Goal: Task Accomplishment & Management: Manage account settings

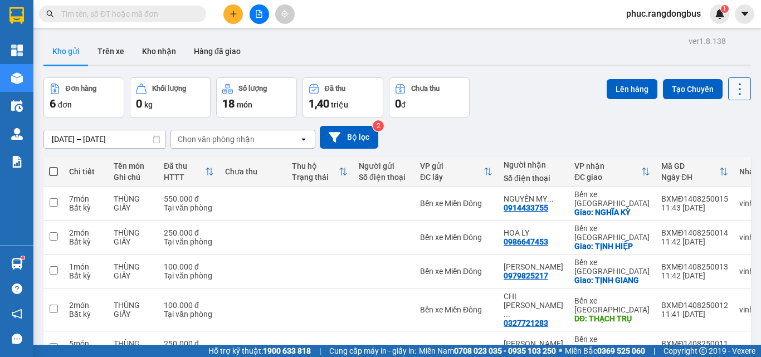
scroll to position [51, 0]
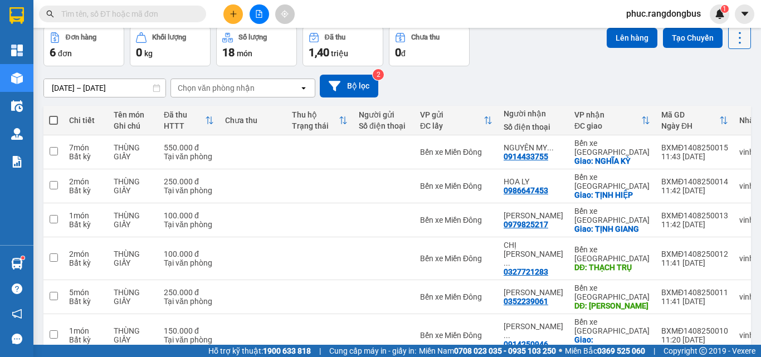
click at [739, 42] on button at bounding box center [739, 37] width 23 height 23
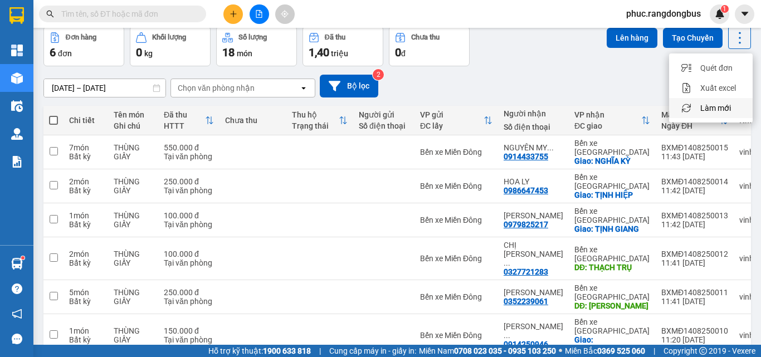
click at [735, 112] on div "Làm mới" at bounding box center [711, 108] width 66 height 11
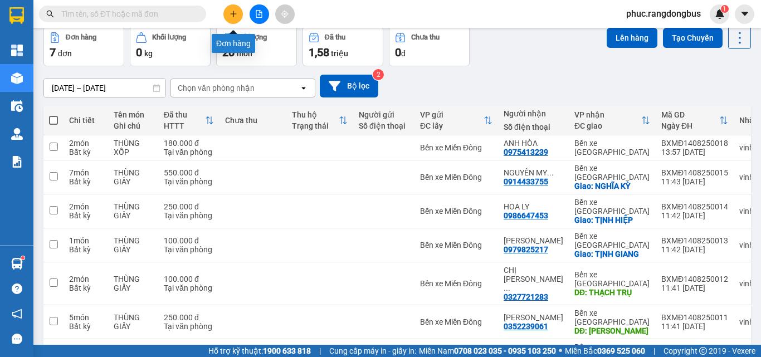
click at [228, 9] on button at bounding box center [233, 14] width 20 height 20
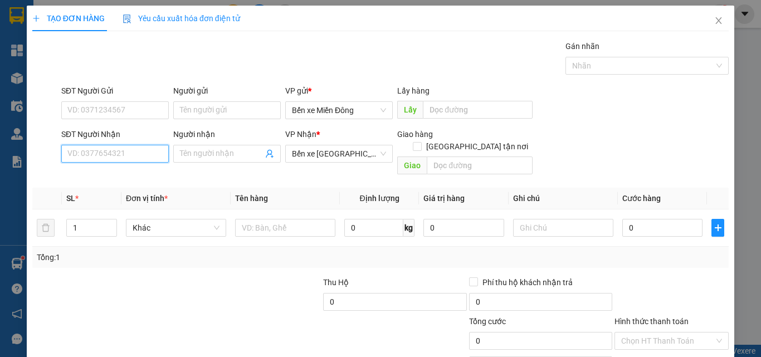
click at [115, 154] on input "SĐT Người Nhận" at bounding box center [115, 154] width 108 height 18
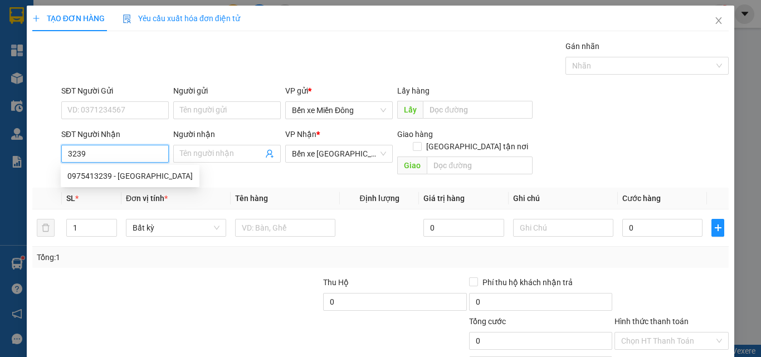
click at [116, 171] on div "0975413239 - [GEOGRAPHIC_DATA]" at bounding box center [129, 176] width 125 height 12
type input "0975413239"
type input "ANH HÒA"
type input "180.000"
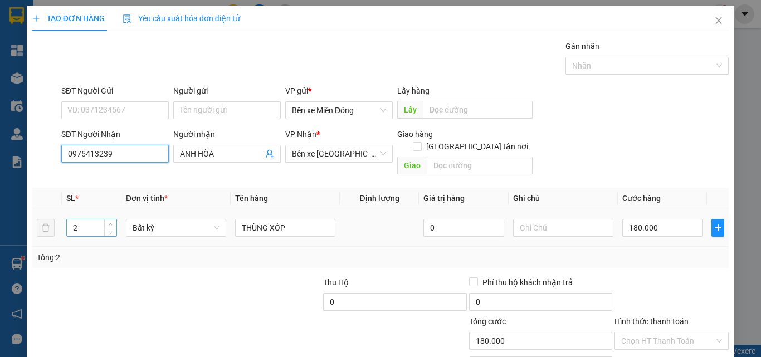
type input "0975413239"
click at [86, 220] on input "2" at bounding box center [92, 228] width 50 height 17
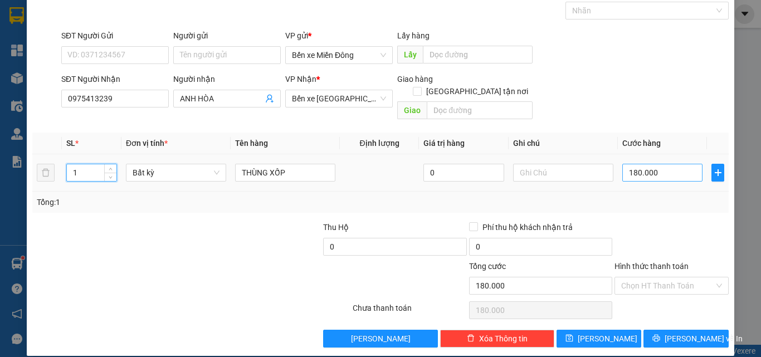
type input "1"
click at [650, 164] on input "180.000" at bounding box center [662, 173] width 80 height 18
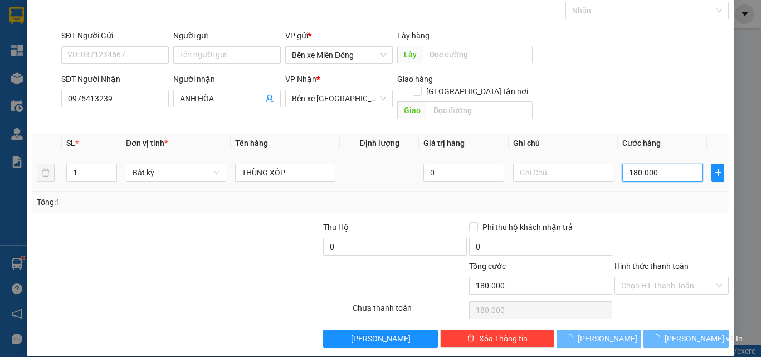
type input "0"
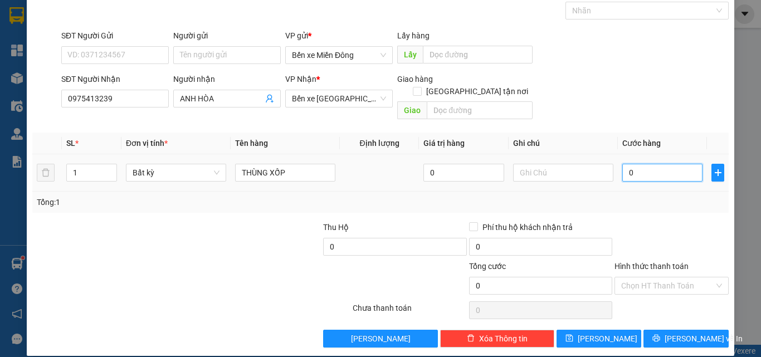
type input "0"
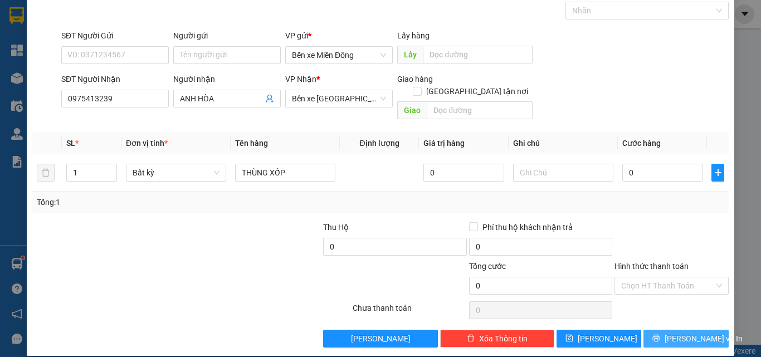
click at [704, 330] on button "[PERSON_NAME] và In" at bounding box center [686, 339] width 85 height 18
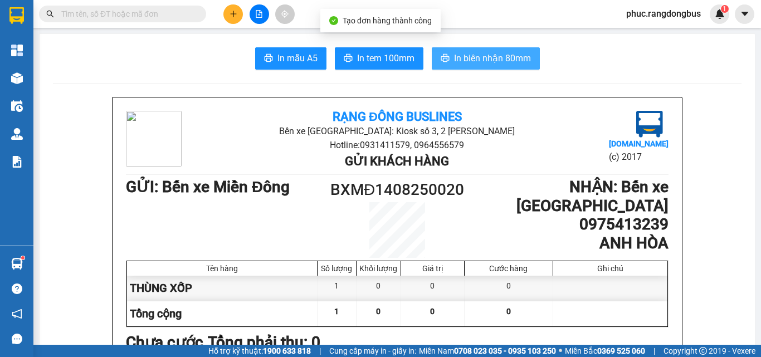
click at [441, 53] on button "In biên nhận 80mm" at bounding box center [486, 58] width 108 height 22
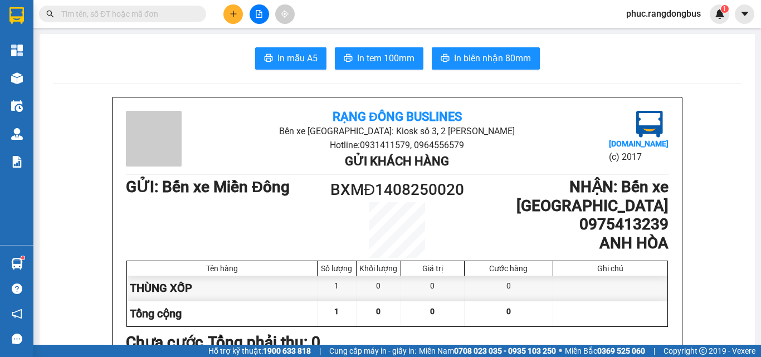
click at [233, 8] on button at bounding box center [233, 14] width 20 height 20
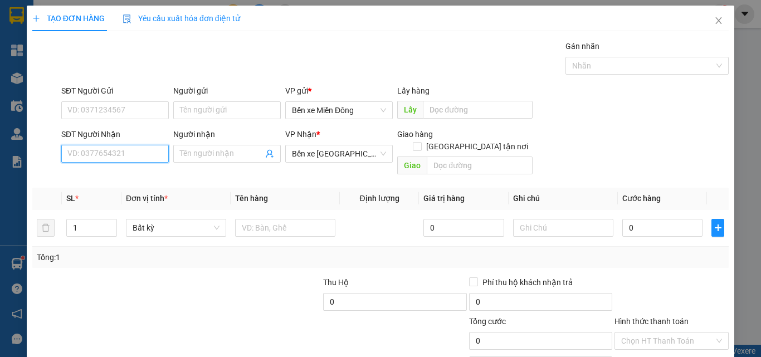
click at [118, 155] on input "SĐT Người Nhận" at bounding box center [115, 154] width 108 height 18
click at [142, 179] on div "0354120821 - HẠ THƯ" at bounding box center [113, 176] width 93 height 12
type input "0354120821"
type input "HẠ THƯ"
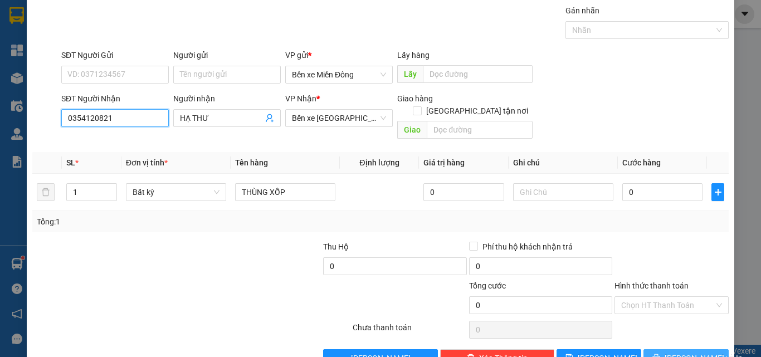
scroll to position [55, 0]
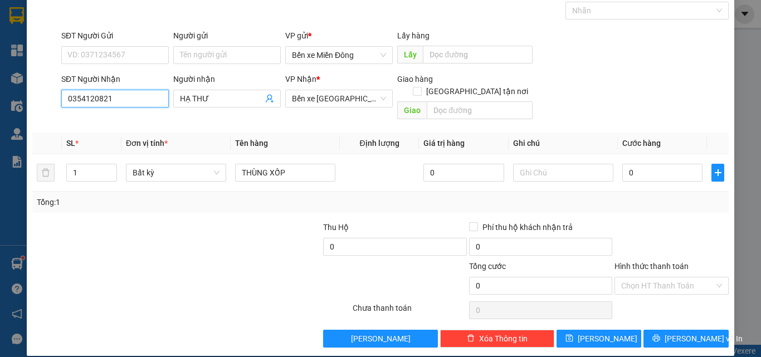
type input "0354120821"
click at [656, 337] on div "TẠO ĐƠN HÀNG Yêu cầu xuất hóa đơn điện tử Transit Pickup Surcharge Ids Transit …" at bounding box center [381, 153] width 708 height 406
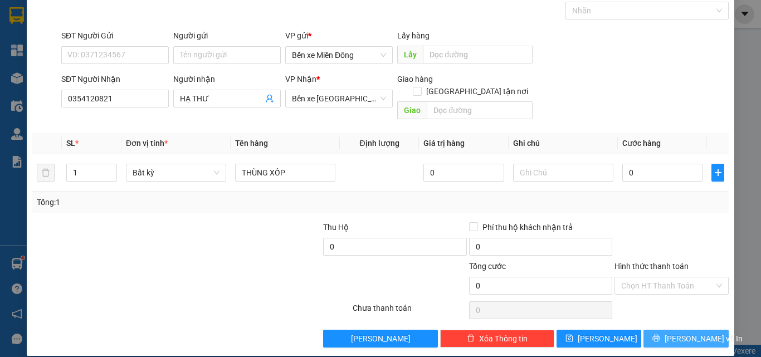
click at [657, 334] on icon "printer" at bounding box center [656, 338] width 8 height 8
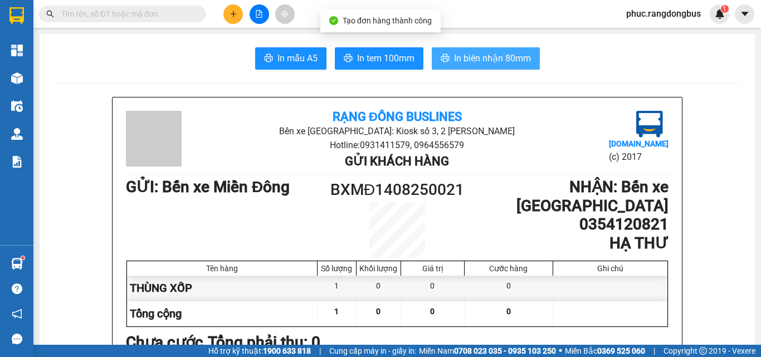
click at [499, 52] on span "In biên nhận 80mm" at bounding box center [492, 58] width 77 height 14
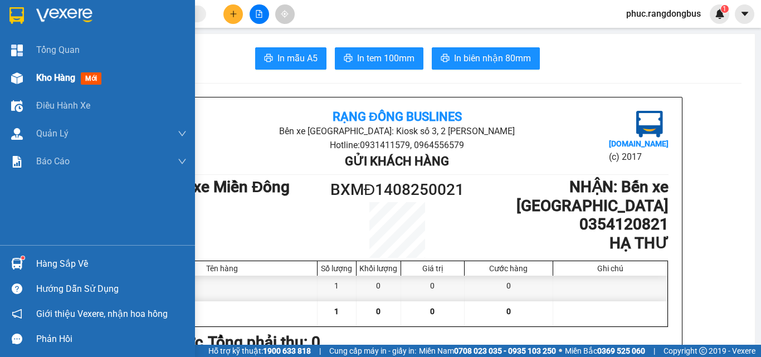
click at [51, 81] on span "Kho hàng" at bounding box center [55, 77] width 39 height 11
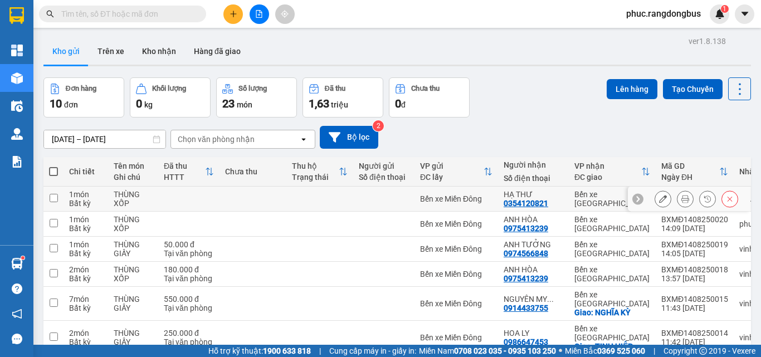
drag, startPoint x: 56, startPoint y: 196, endPoint x: 53, endPoint y: 221, distance: 25.7
click at [55, 198] on input "checkbox" at bounding box center [54, 198] width 8 height 8
checkbox input "true"
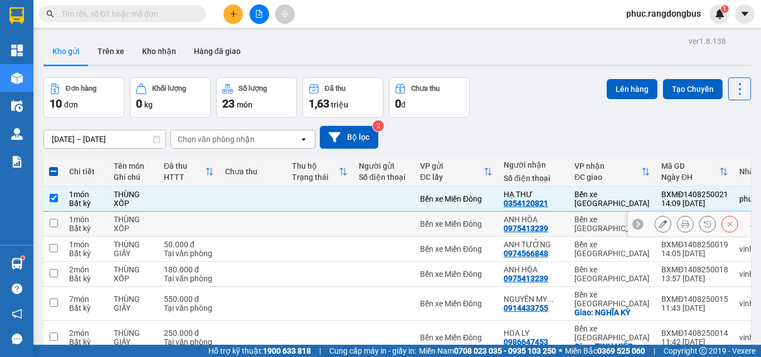
drag, startPoint x: 53, startPoint y: 221, endPoint x: 197, endPoint y: 230, distance: 144.0
click at [53, 222] on input "checkbox" at bounding box center [54, 223] width 8 height 8
checkbox input "true"
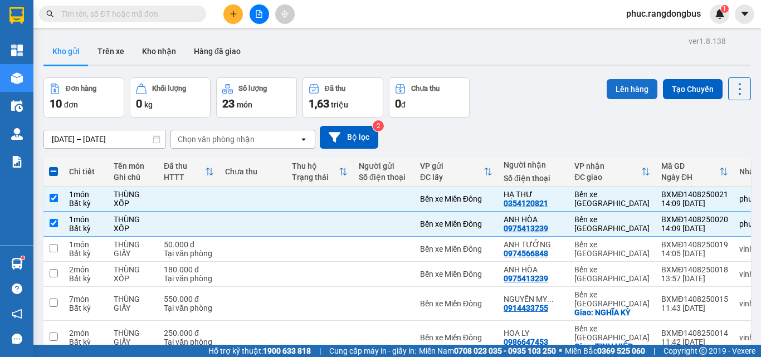
click at [613, 90] on button "Lên hàng" at bounding box center [632, 89] width 51 height 20
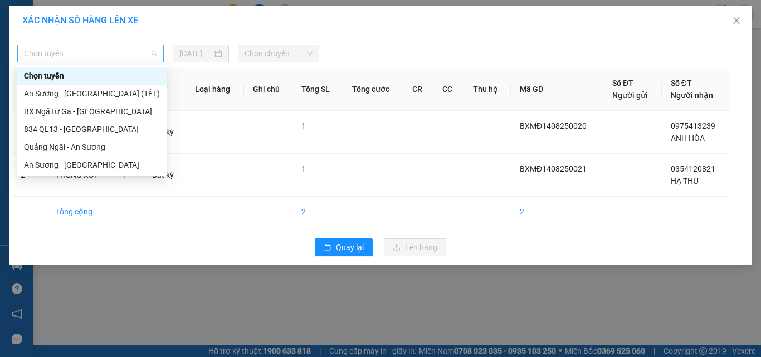
click at [124, 62] on div "Chọn tuyến" at bounding box center [90, 54] width 147 height 18
click at [123, 163] on div "An Sương - [GEOGRAPHIC_DATA]" at bounding box center [92, 165] width 136 height 12
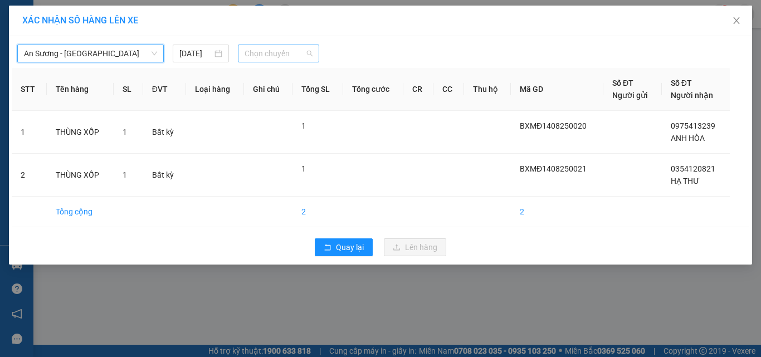
click at [285, 50] on span "Chọn chuyến" at bounding box center [279, 53] width 69 height 17
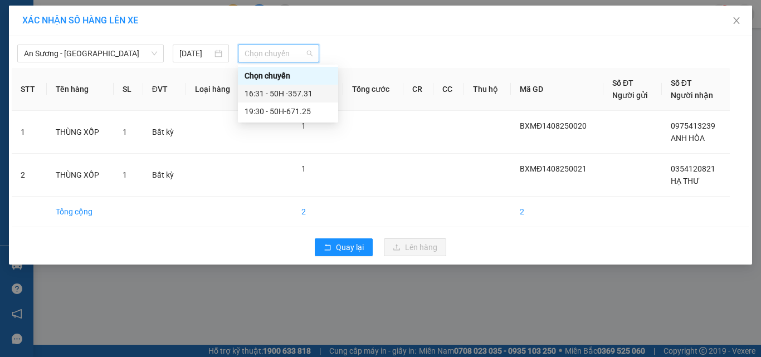
click at [303, 92] on div "16:31 - 50H -357.31" at bounding box center [288, 93] width 87 height 12
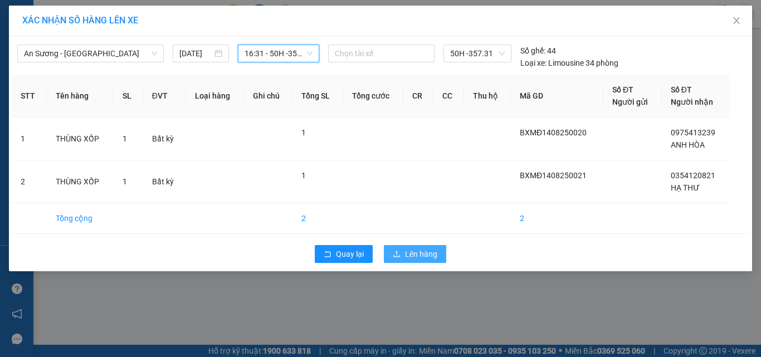
click at [410, 257] on span "Lên hàng" at bounding box center [421, 254] width 32 height 12
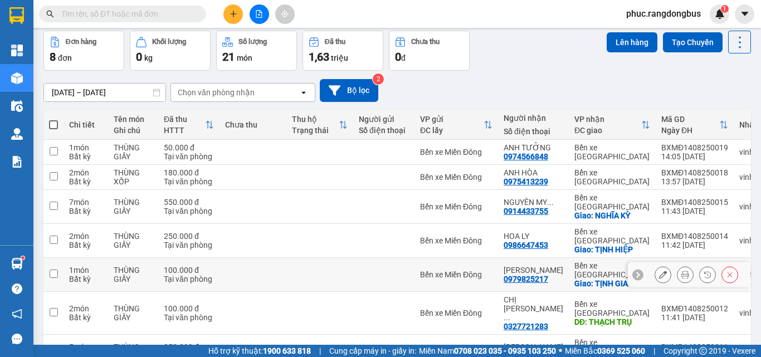
scroll to position [92, 0]
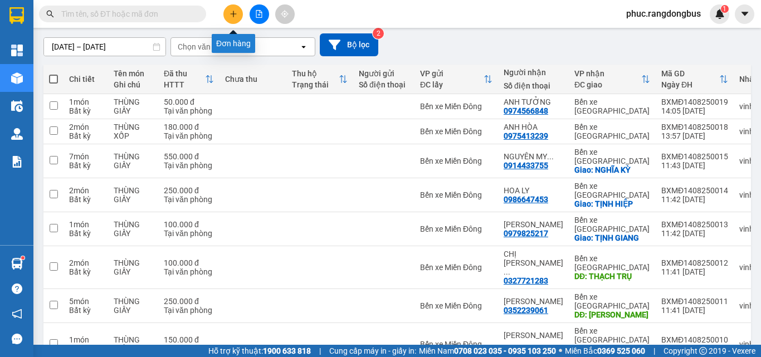
click at [225, 14] on button at bounding box center [233, 14] width 20 height 20
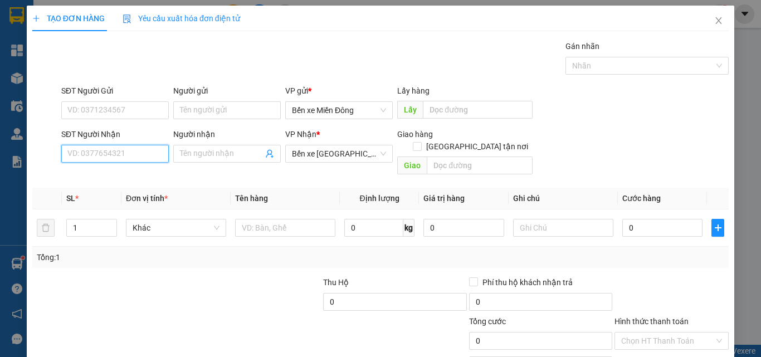
click at [124, 154] on input "SĐT Người Nhận" at bounding box center [115, 154] width 108 height 18
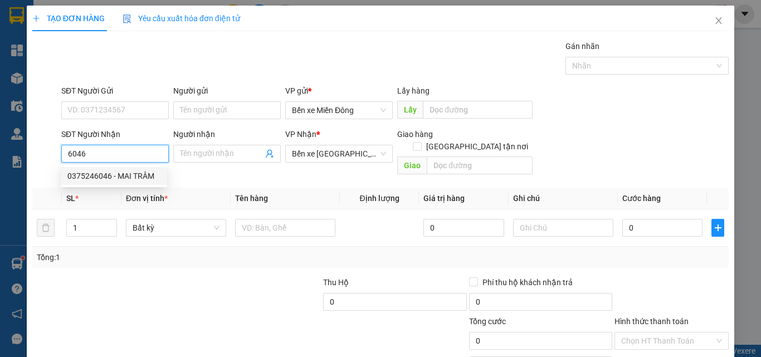
click at [157, 178] on div "0375246046 - MAI TRÂM" at bounding box center [113, 176] width 93 height 12
type input "0375246046"
type input "MAI TRÂM"
type input "70.000"
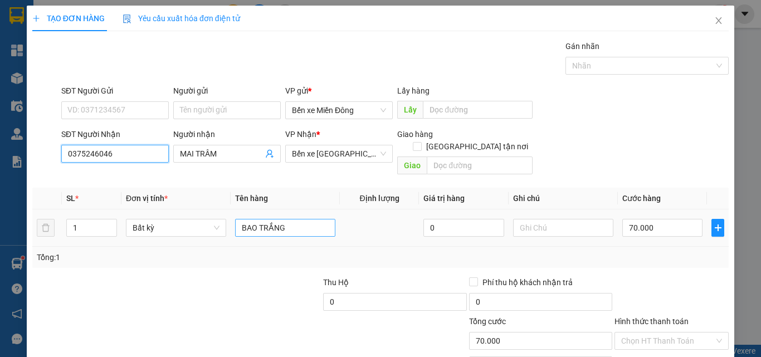
type input "0375246046"
click at [294, 219] on input "BAO TRẮNG" at bounding box center [285, 228] width 100 height 18
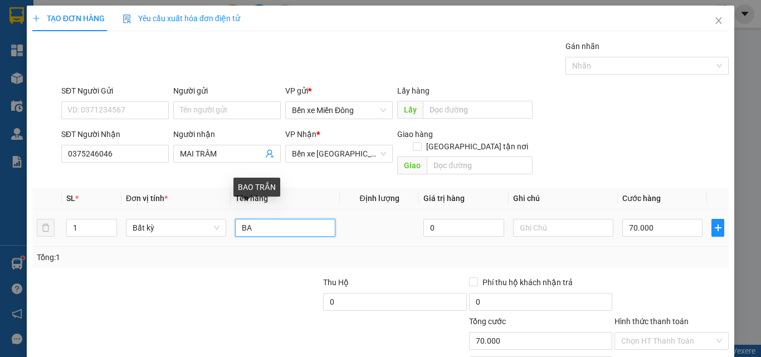
type input "B"
type input "CỤC ĐEN"
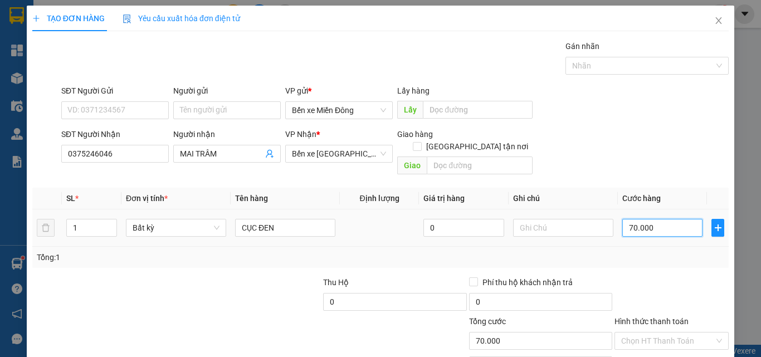
click at [673, 219] on input "70.000" at bounding box center [662, 228] width 80 height 18
type input "5"
type input "50"
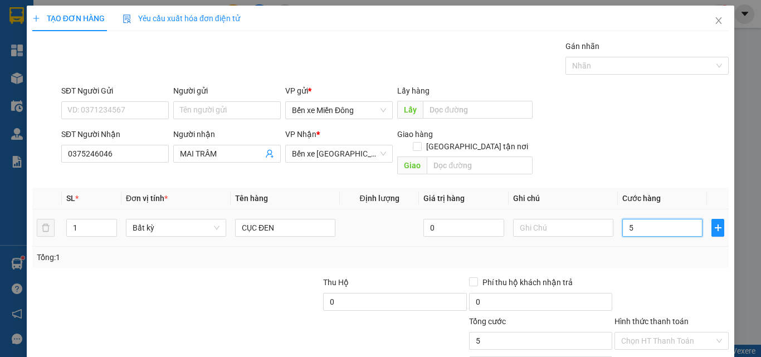
type input "50"
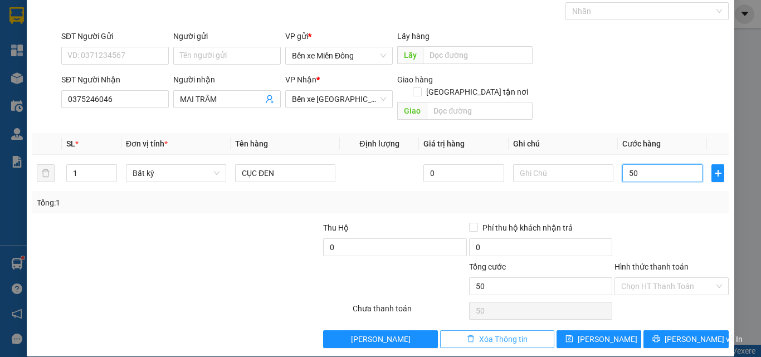
scroll to position [55, 0]
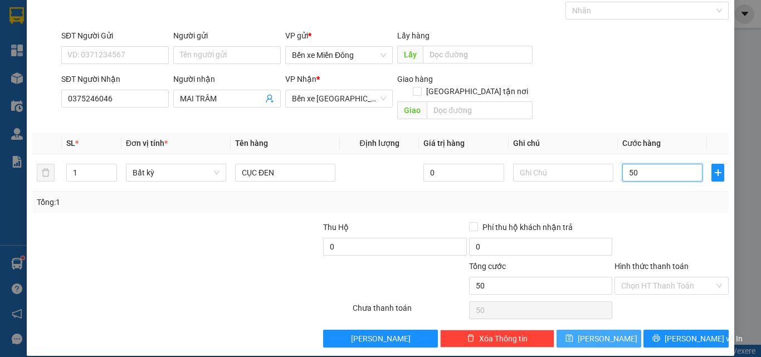
type input "50"
type input "50.000"
click at [573, 334] on icon "save" at bounding box center [570, 338] width 8 height 8
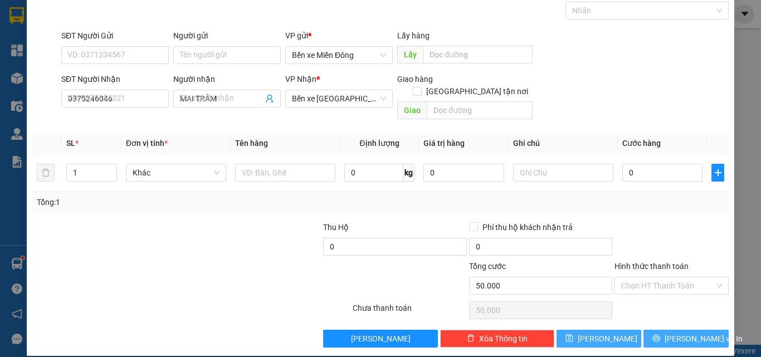
type input "0"
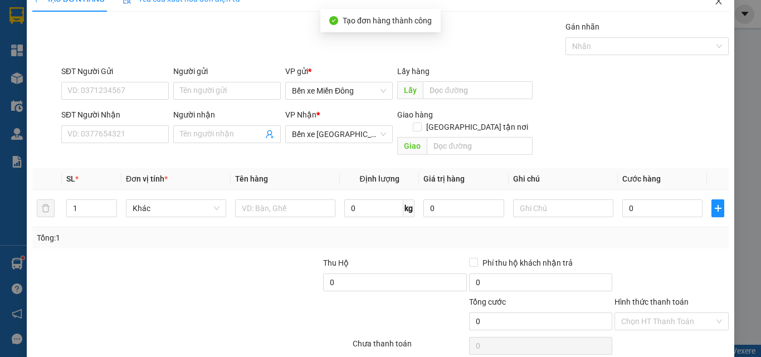
scroll to position [0, 0]
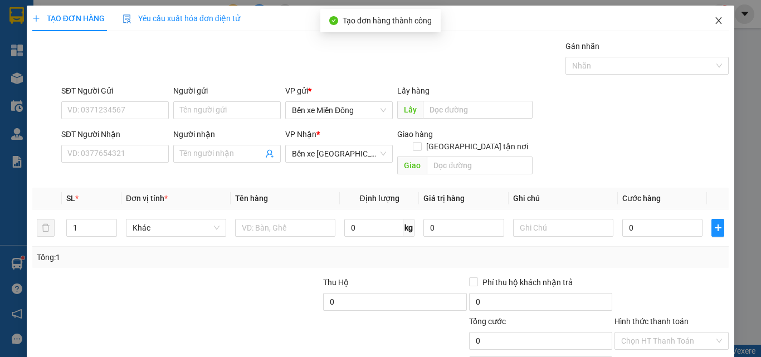
drag, startPoint x: 715, startPoint y: 26, endPoint x: 684, endPoint y: 356, distance: 331.9
click at [715, 25] on span "Close" at bounding box center [718, 21] width 31 height 31
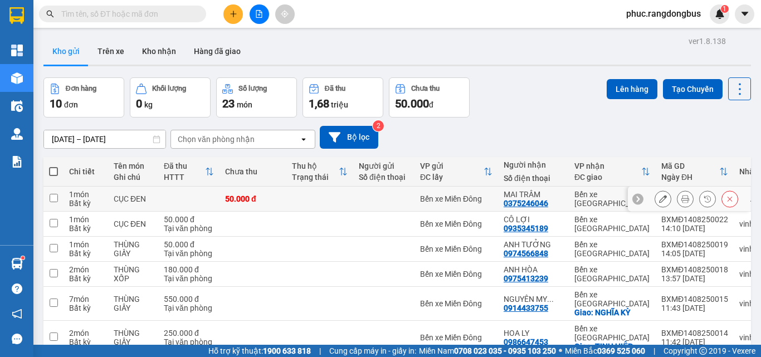
drag, startPoint x: 52, startPoint y: 198, endPoint x: 75, endPoint y: 199, distance: 22.3
click at [54, 198] on input "checkbox" at bounding box center [54, 198] width 8 height 8
checkbox input "true"
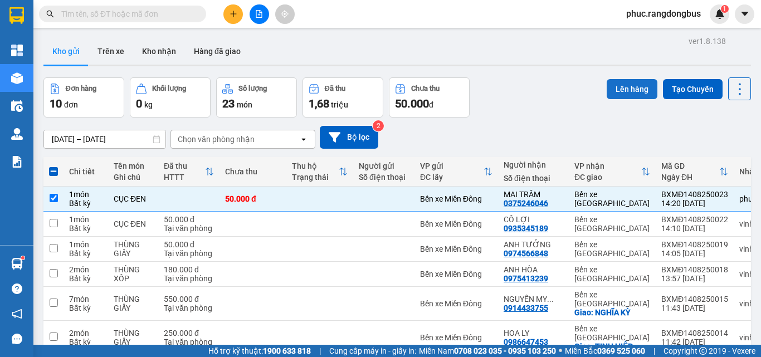
click at [613, 90] on button "Lên hàng" at bounding box center [632, 89] width 51 height 20
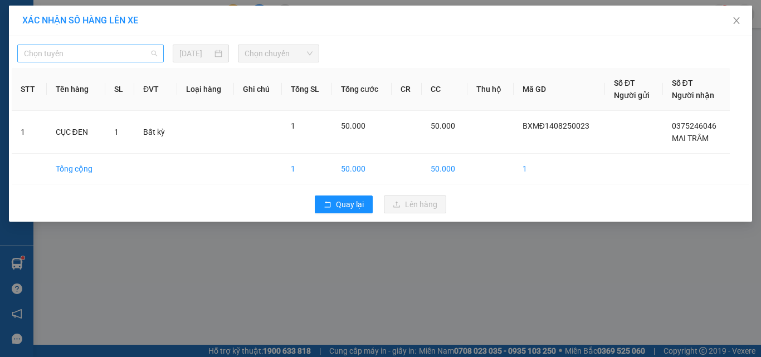
click at [103, 52] on span "Chọn tuyến" at bounding box center [90, 53] width 133 height 17
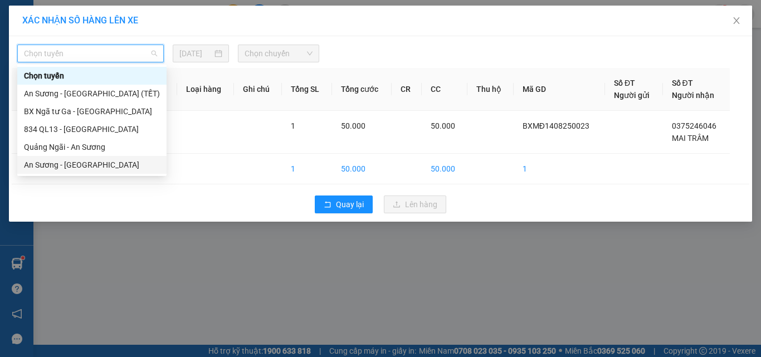
drag, startPoint x: 123, startPoint y: 165, endPoint x: 265, endPoint y: 84, distance: 163.5
click at [123, 165] on div "An Sương - [GEOGRAPHIC_DATA]" at bounding box center [92, 165] width 136 height 12
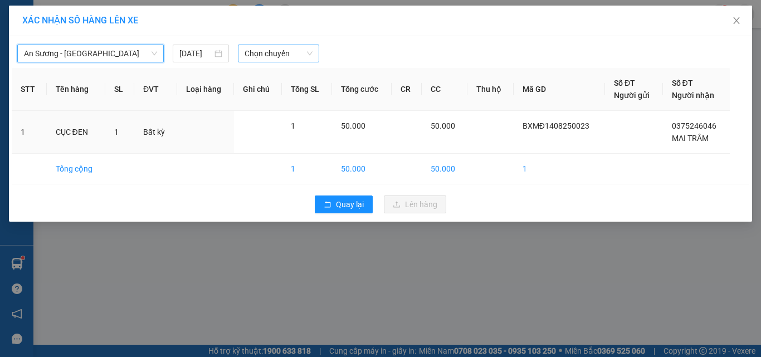
click at [286, 51] on span "Chọn chuyến" at bounding box center [279, 53] width 69 height 17
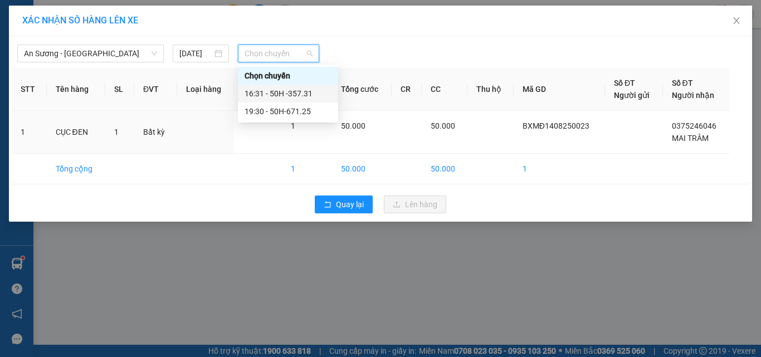
click at [319, 96] on div "16:31 - 50H -357.31" at bounding box center [288, 93] width 87 height 12
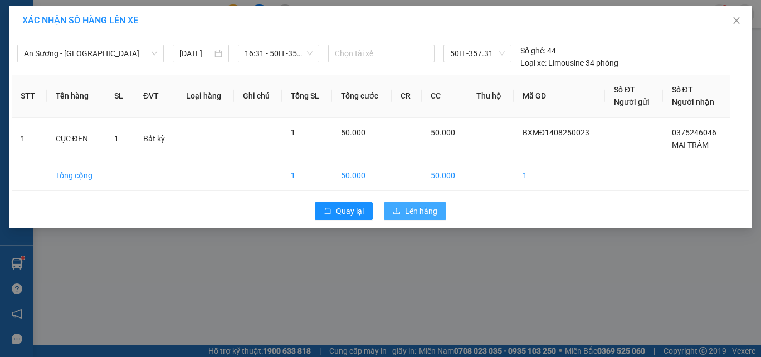
click at [414, 208] on span "Lên hàng" at bounding box center [421, 211] width 32 height 12
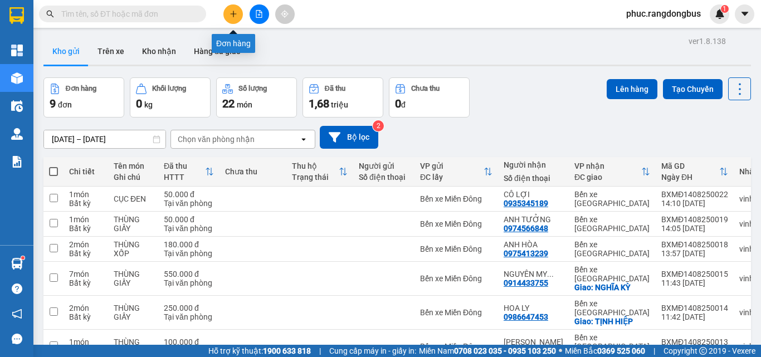
click at [234, 11] on icon "plus" at bounding box center [234, 14] width 8 height 8
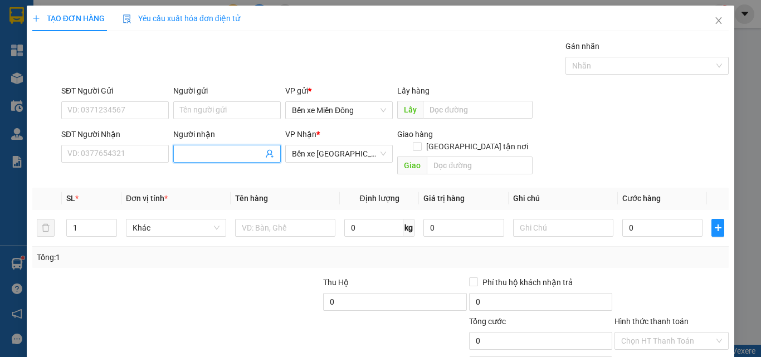
click at [254, 157] on input "Người nhận" at bounding box center [221, 154] width 83 height 12
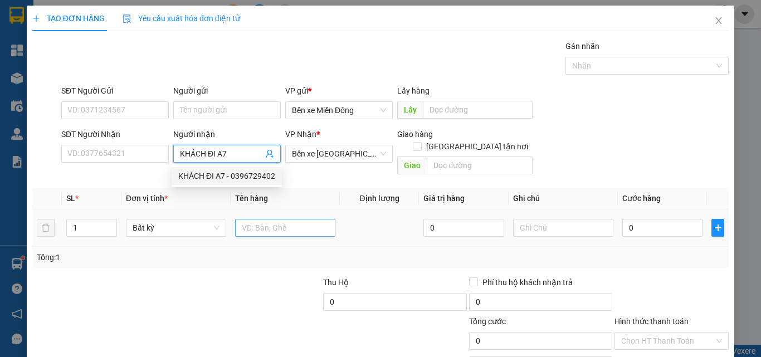
type input "KHÁCH ĐI A7"
click at [307, 219] on input "text" at bounding box center [285, 228] width 100 height 18
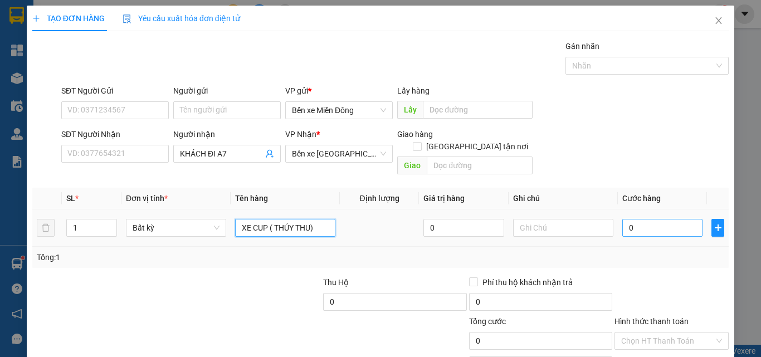
type input "XE CUP ( THỦY THU)"
click at [646, 219] on input "0" at bounding box center [662, 228] width 80 height 18
type input "4"
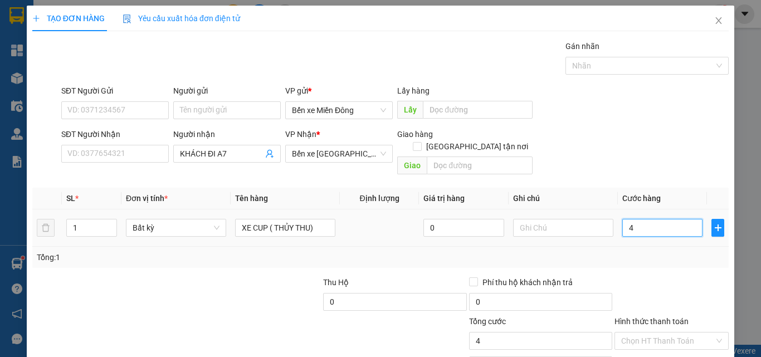
type input "45"
type input "450"
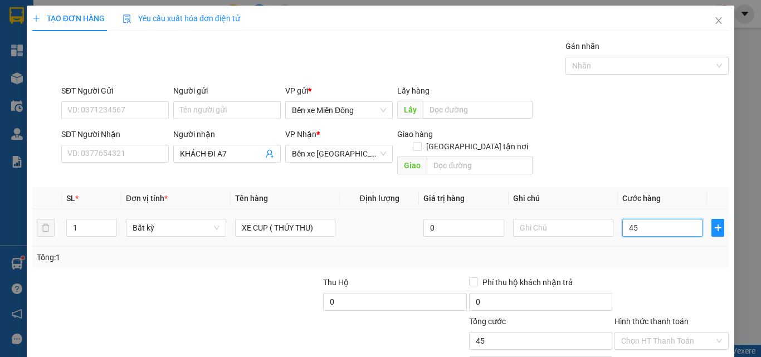
type input "450"
type input "450.000"
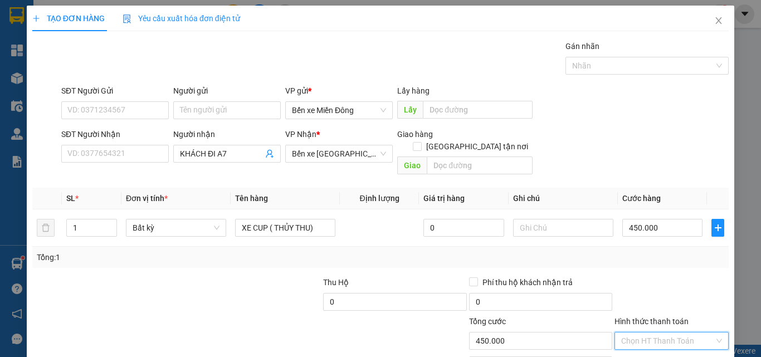
click at [668, 333] on input "Hình thức thanh toán" at bounding box center [667, 341] width 93 height 17
click at [645, 291] on div "Tại văn phòng" at bounding box center [665, 288] width 100 height 12
type input "0"
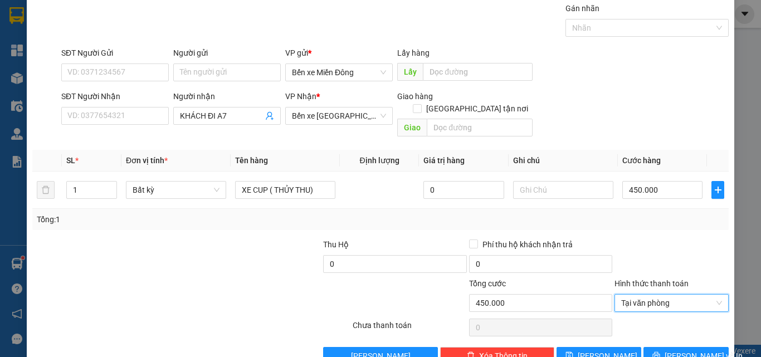
scroll to position [55, 0]
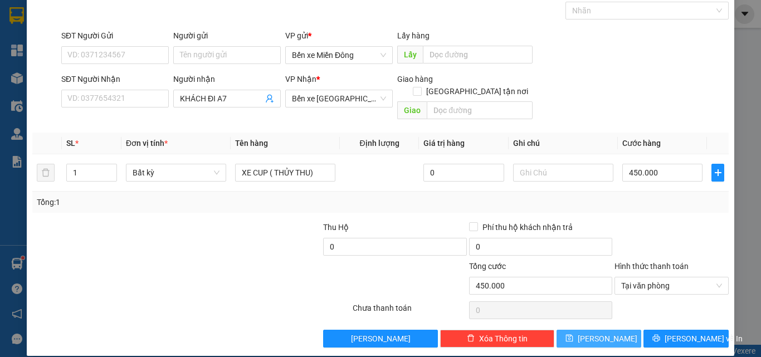
click at [593, 333] on span "[PERSON_NAME]" at bounding box center [608, 339] width 60 height 12
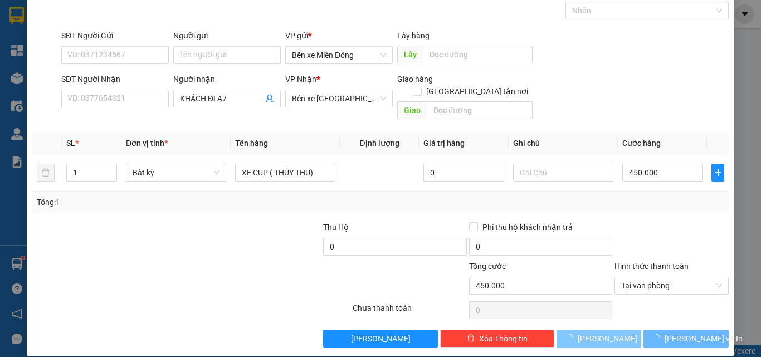
type input "0"
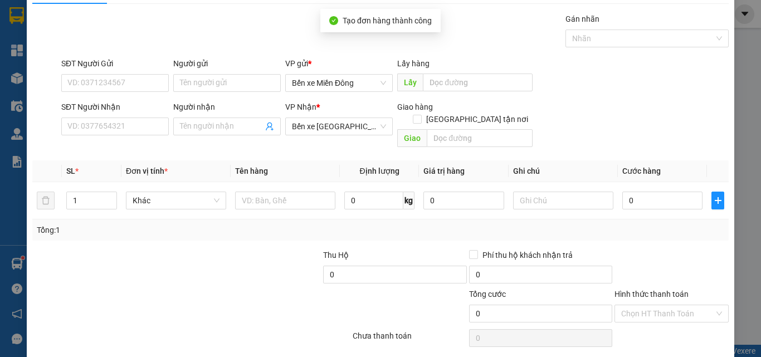
scroll to position [0, 0]
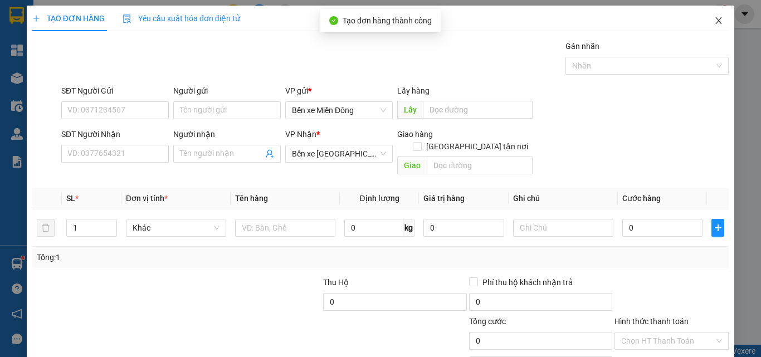
click at [709, 16] on span "Close" at bounding box center [718, 21] width 31 height 31
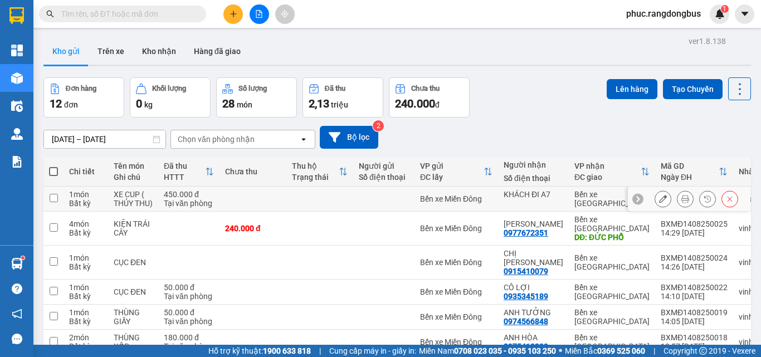
click at [56, 198] on input "checkbox" at bounding box center [54, 198] width 8 height 8
checkbox input "true"
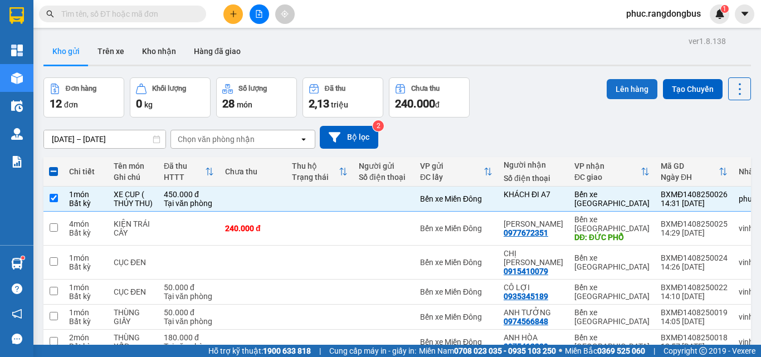
click at [612, 85] on button "Lên hàng" at bounding box center [632, 89] width 51 height 20
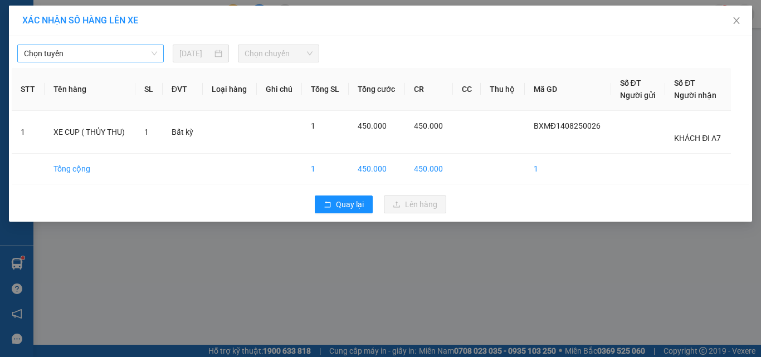
click at [109, 60] on span "Chọn tuyến" at bounding box center [90, 53] width 133 height 17
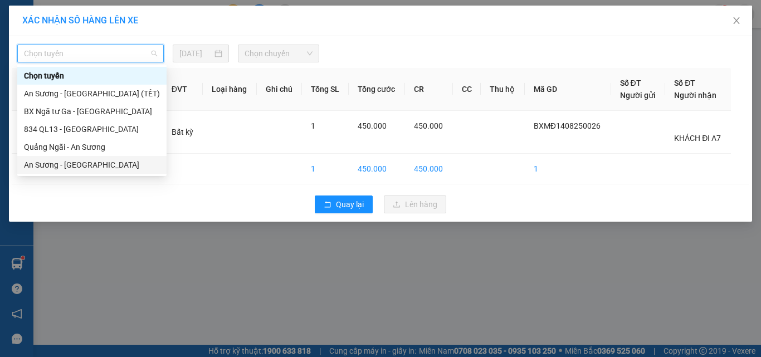
click at [123, 169] on div "An Sương - [GEOGRAPHIC_DATA]" at bounding box center [92, 165] width 136 height 12
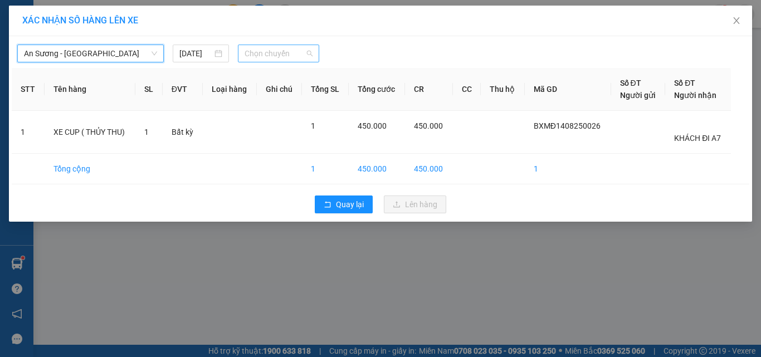
click at [283, 55] on span "Chọn chuyến" at bounding box center [279, 53] width 69 height 17
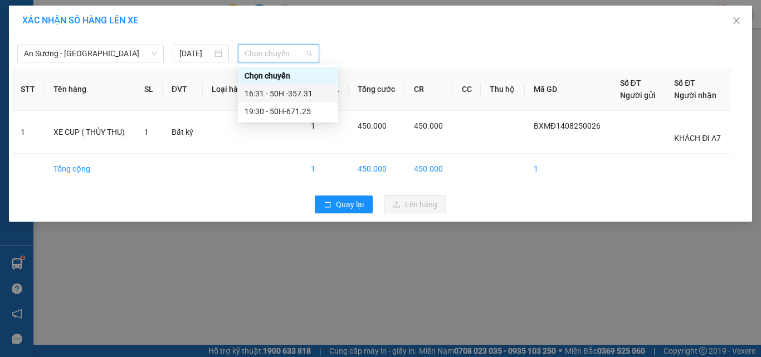
click at [310, 89] on div "16:31 - 50H -357.31" at bounding box center [288, 93] width 87 height 12
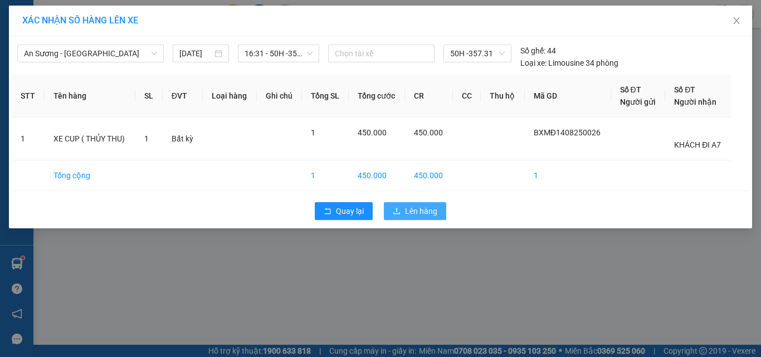
click at [403, 208] on button "Lên hàng" at bounding box center [415, 211] width 62 height 18
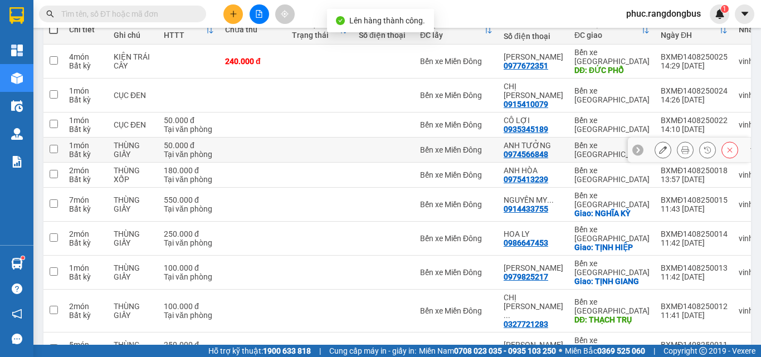
scroll to position [143, 0]
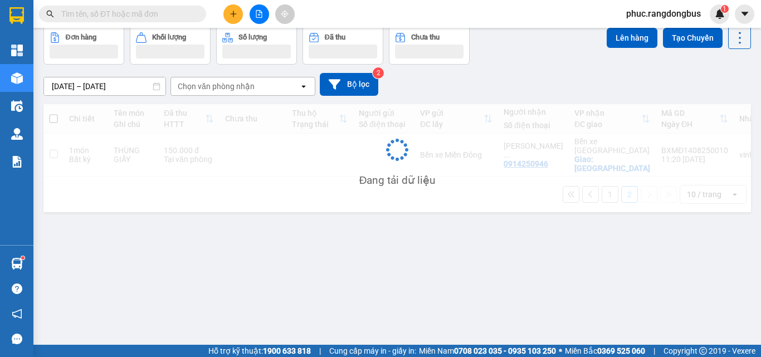
scroll to position [51, 0]
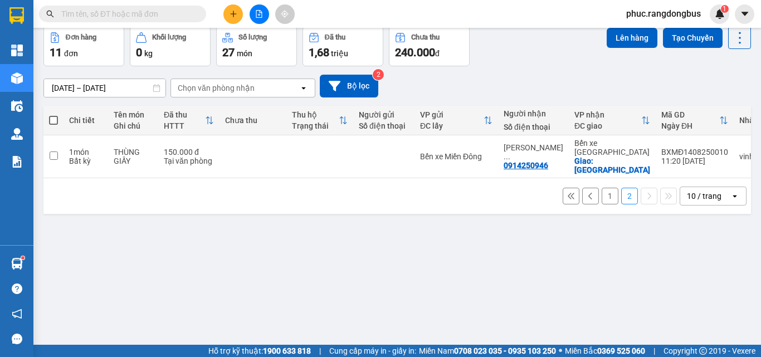
click at [608, 188] on button "1" at bounding box center [610, 196] width 17 height 17
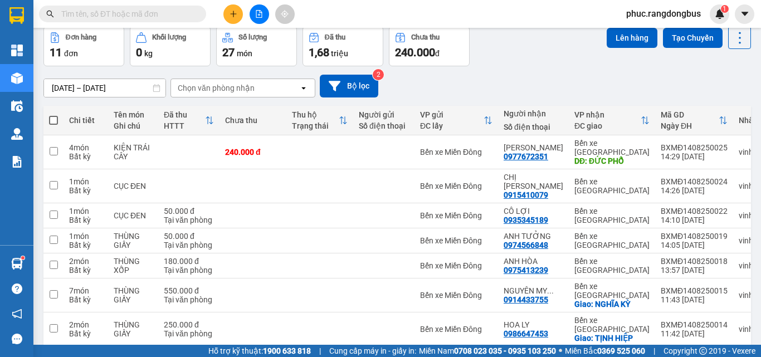
click at [228, 21] on button at bounding box center [233, 14] width 20 height 20
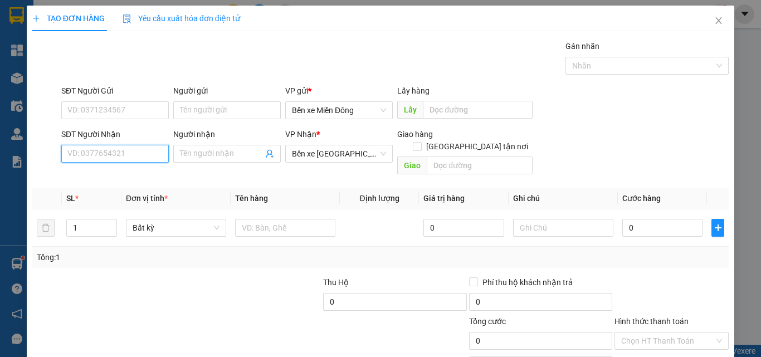
click at [114, 158] on input "SĐT Người Nhận" at bounding box center [115, 154] width 108 height 18
type input "0931939195"
click at [196, 153] on input "Người nhận" at bounding box center [221, 154] width 83 height 12
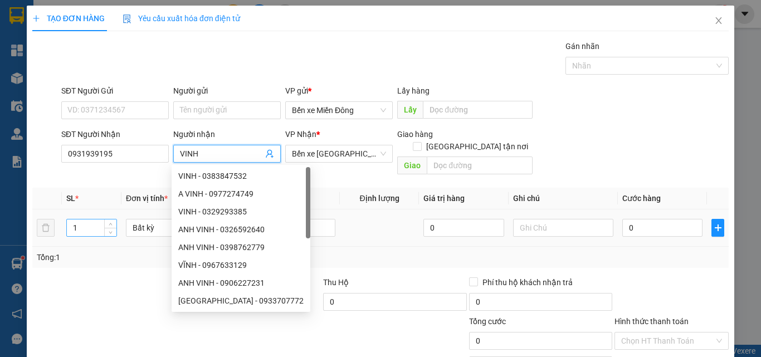
type input "VINH"
click at [77, 220] on input "1" at bounding box center [92, 228] width 50 height 17
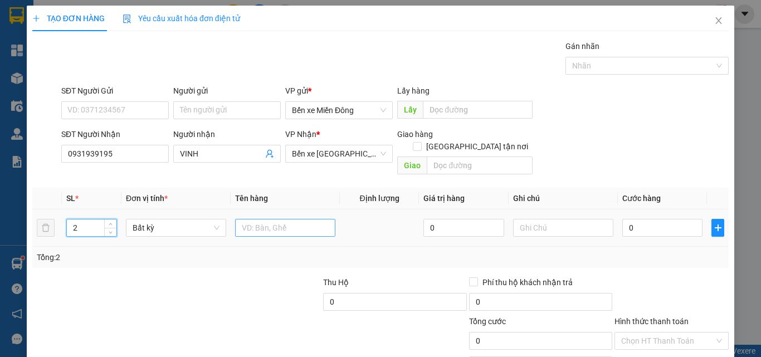
type input "2"
click at [270, 219] on input "text" at bounding box center [285, 228] width 100 height 18
click at [651, 223] on input "0" at bounding box center [662, 228] width 80 height 18
click at [313, 223] on input "THÙNG GIẤY" at bounding box center [285, 228] width 100 height 18
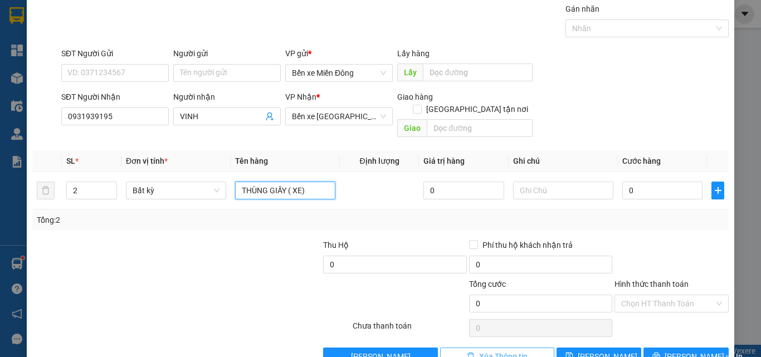
scroll to position [55, 0]
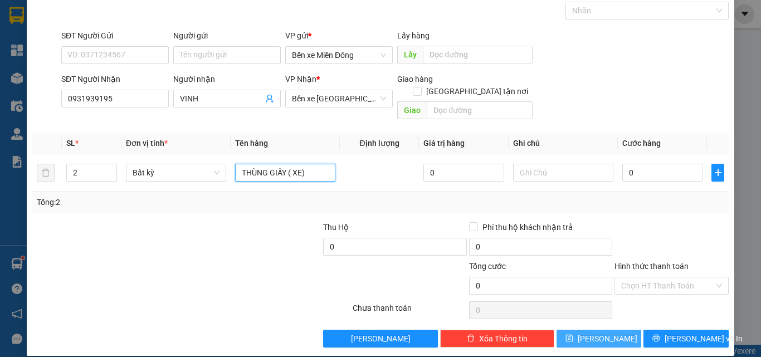
type input "THÙNG GIẤY ( XE)"
click at [562, 330] on button "[PERSON_NAME]" at bounding box center [599, 339] width 85 height 18
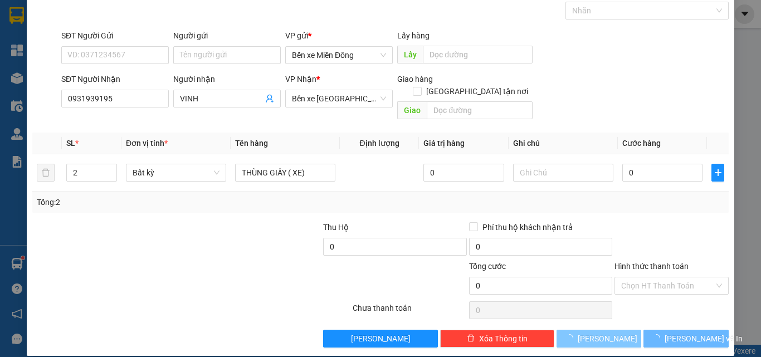
type input "1"
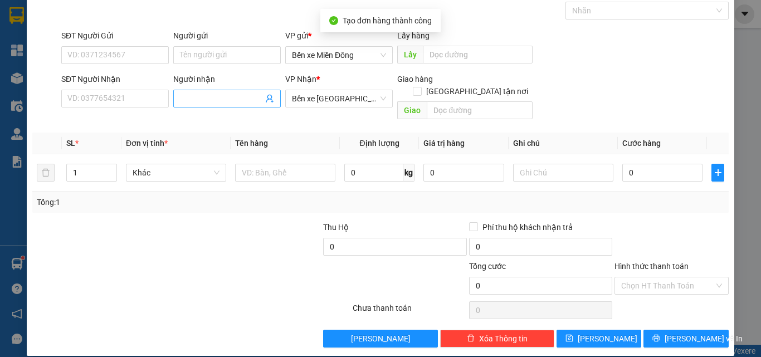
click at [205, 95] on input "Người nhận" at bounding box center [221, 98] width 83 height 12
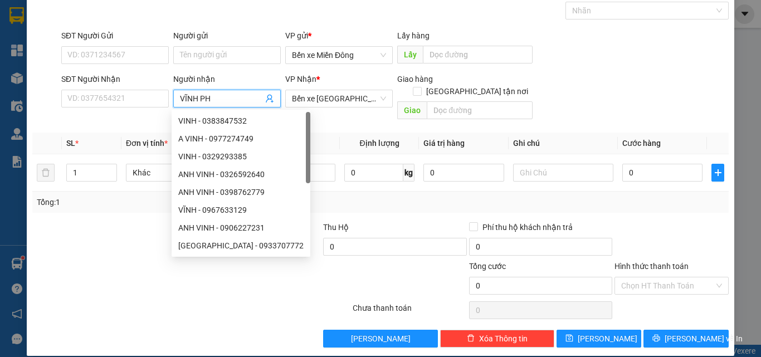
type input "VĨNH PHÚ"
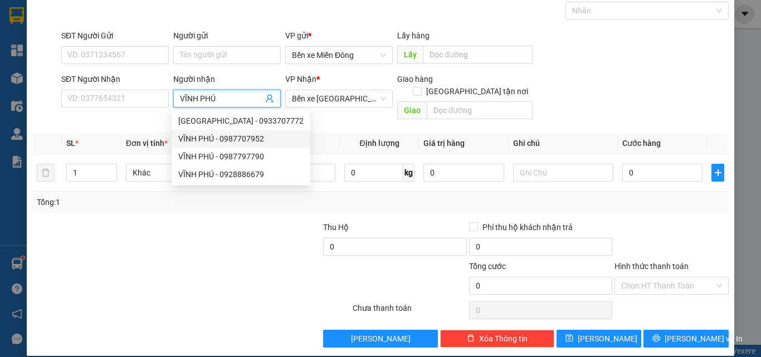
click at [255, 139] on div "VĨNH PHÚ - 0987707952" at bounding box center [240, 139] width 125 height 12
type input "0987707952"
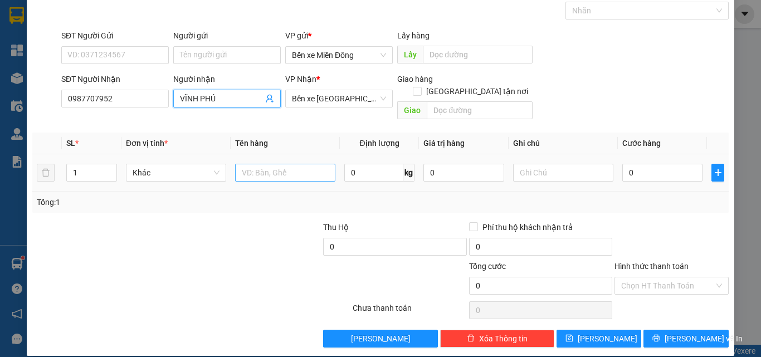
type input "VĨNH PHÚ"
click at [287, 164] on input "text" at bounding box center [285, 173] width 100 height 18
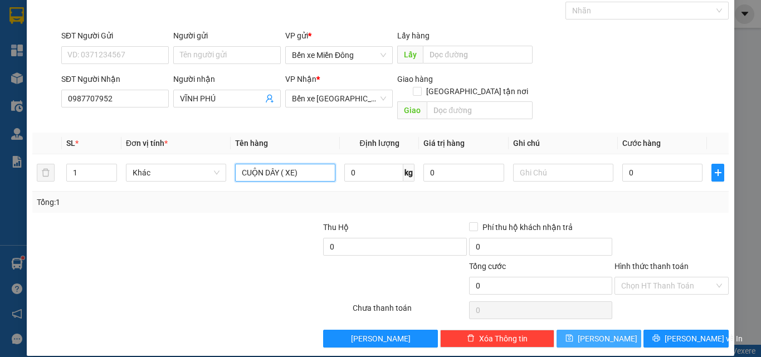
type input "CUỘN DÂY ( XE)"
click at [607, 330] on button "[PERSON_NAME]" at bounding box center [599, 339] width 85 height 18
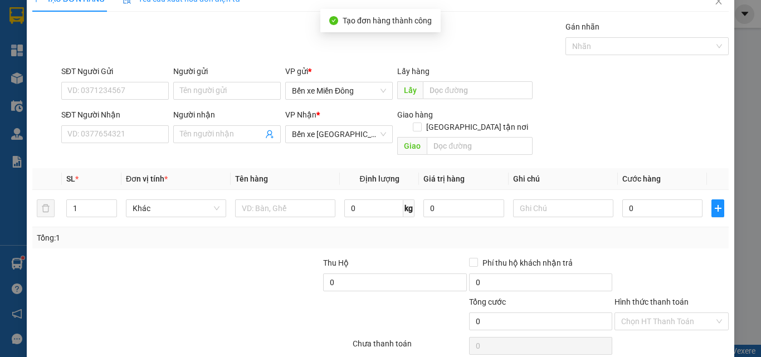
scroll to position [0, 0]
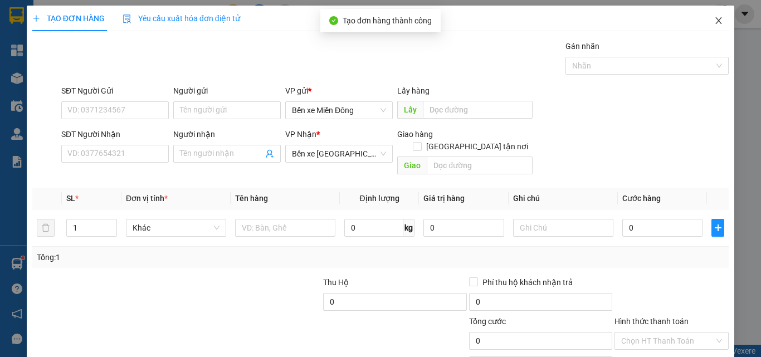
click at [714, 23] on icon "close" at bounding box center [718, 20] width 9 height 9
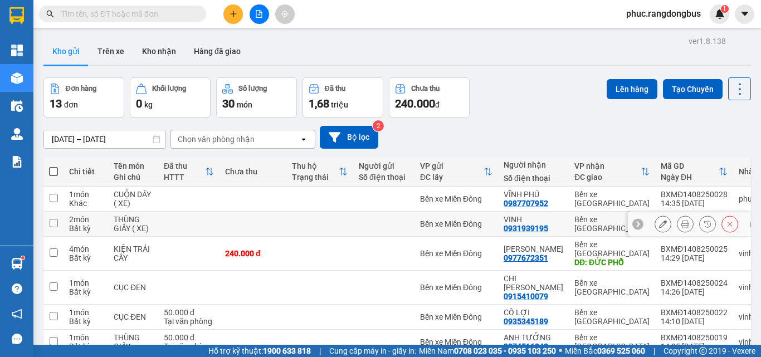
click at [54, 225] on input "checkbox" at bounding box center [54, 223] width 8 height 8
checkbox input "true"
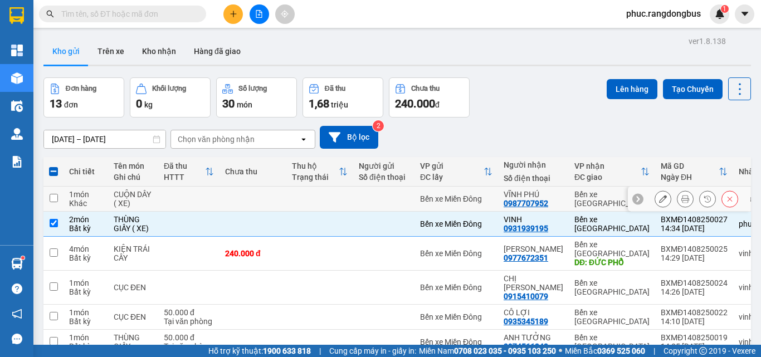
click at [55, 199] on input "checkbox" at bounding box center [54, 198] width 8 height 8
checkbox input "true"
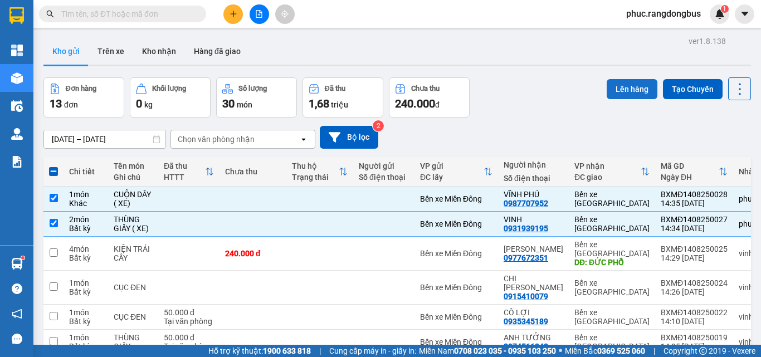
click at [634, 88] on button "Lên hàng" at bounding box center [632, 89] width 51 height 20
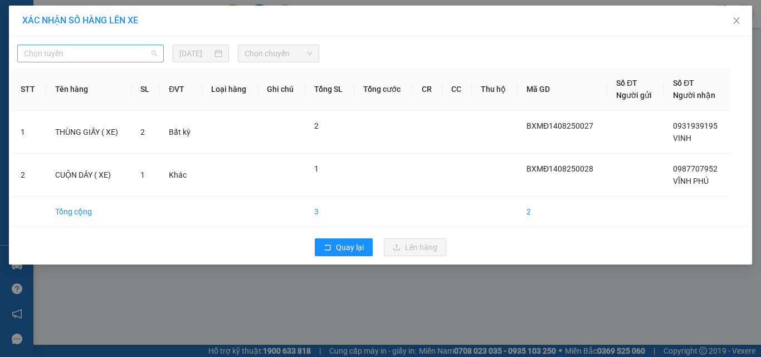
click at [75, 53] on span "Chọn tuyến" at bounding box center [90, 53] width 133 height 17
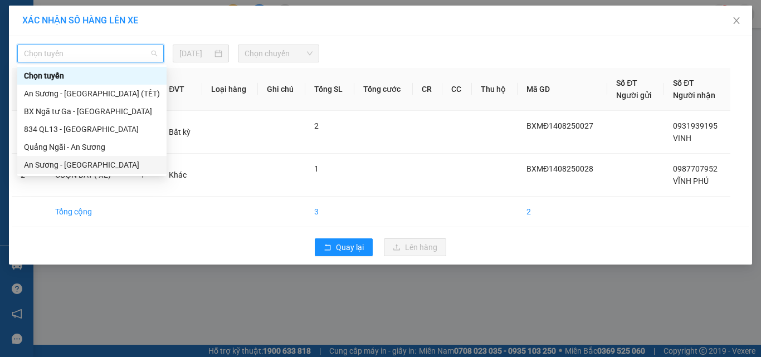
click at [116, 167] on div "An Sương - [GEOGRAPHIC_DATA]" at bounding box center [92, 165] width 136 height 12
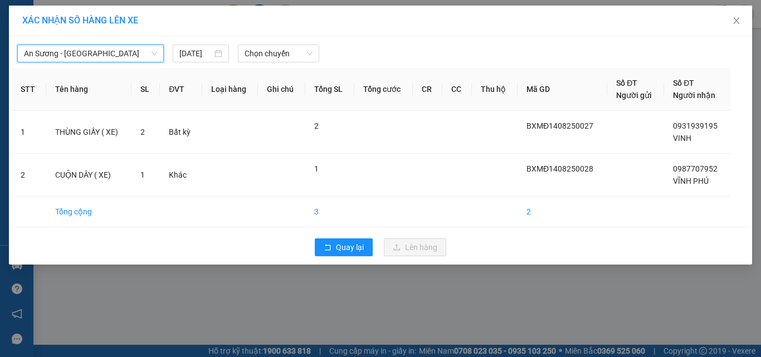
click at [307, 43] on div "An Sương - [GEOGRAPHIC_DATA] An Sương - [GEOGRAPHIC_DATA] [DATE] Chọn chuyến" at bounding box center [381, 50] width 738 height 23
click at [302, 47] on span "Chọn chuyến" at bounding box center [279, 53] width 69 height 17
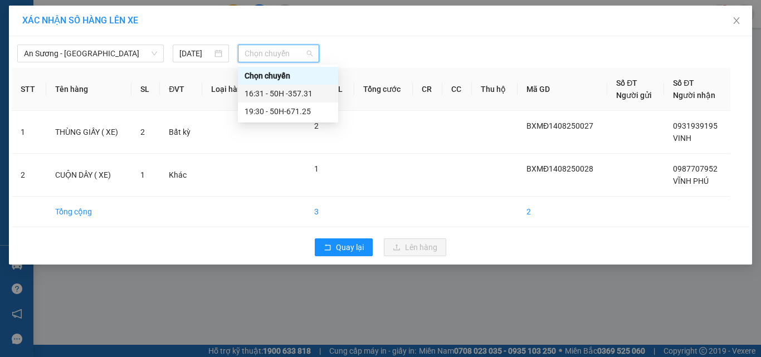
click at [320, 89] on div "16:31 - 50H -357.31" at bounding box center [288, 93] width 87 height 12
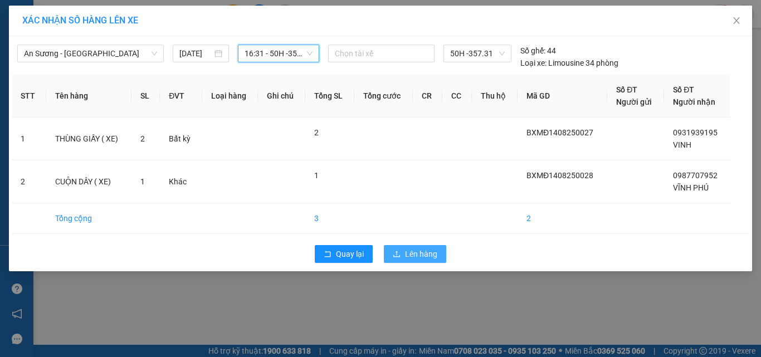
click at [430, 260] on span "Lên hàng" at bounding box center [421, 254] width 32 height 12
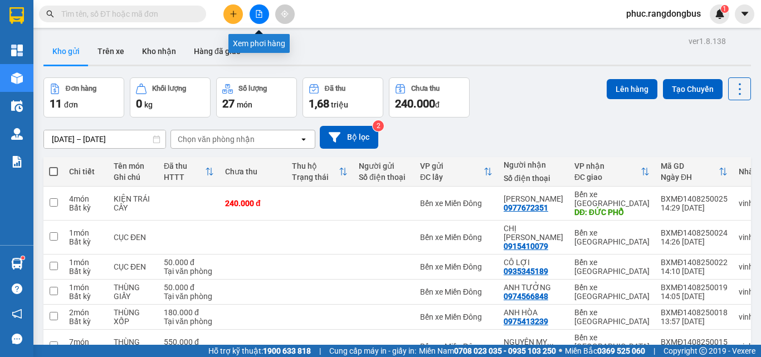
click at [265, 18] on button at bounding box center [260, 14] width 20 height 20
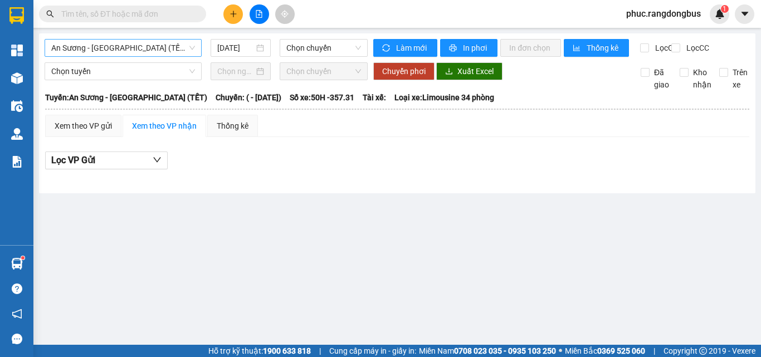
drag, startPoint x: 131, startPoint y: 55, endPoint x: 130, endPoint y: 43, distance: 11.3
click at [130, 53] on span "An Sương - [GEOGRAPHIC_DATA] (TẾT)" at bounding box center [123, 48] width 144 height 17
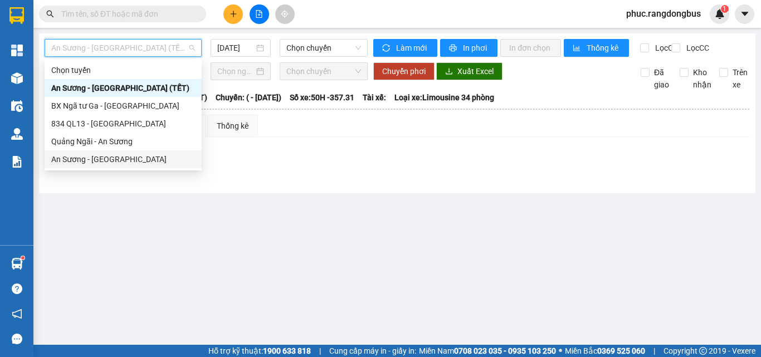
click at [132, 158] on div "An Sương - [GEOGRAPHIC_DATA]" at bounding box center [123, 159] width 144 height 12
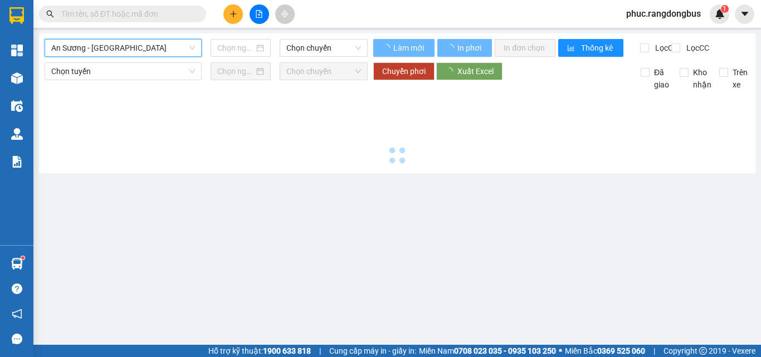
type input "[DATE]"
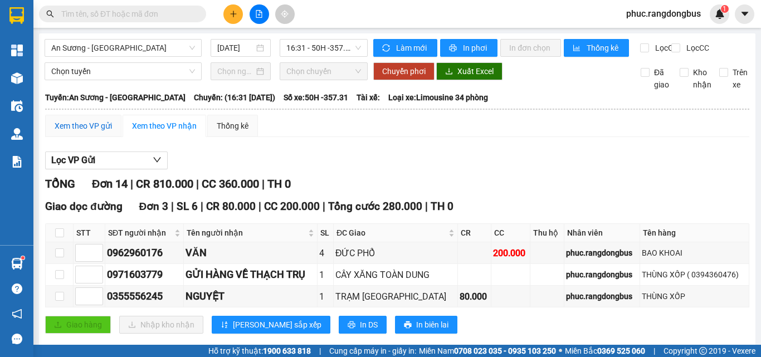
click at [72, 132] on div "Xem theo VP gửi" at bounding box center [83, 126] width 57 height 12
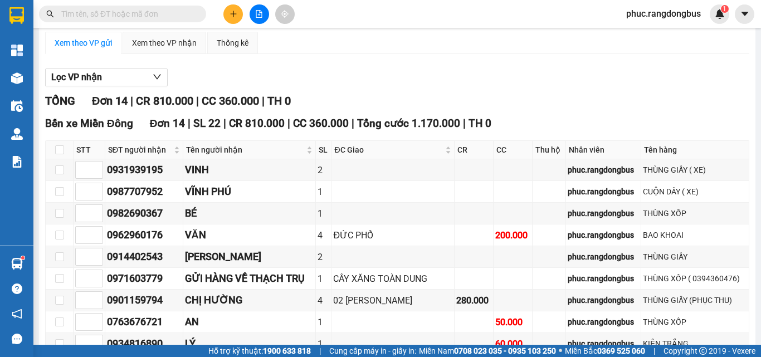
scroll to position [167, 0]
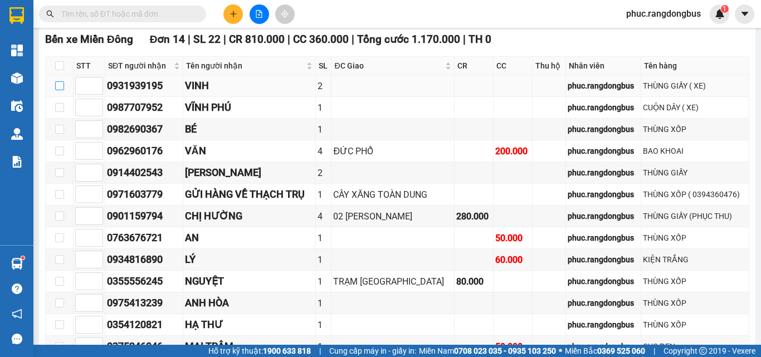
click at [55, 90] on input "checkbox" at bounding box center [59, 85] width 9 height 9
checkbox input "true"
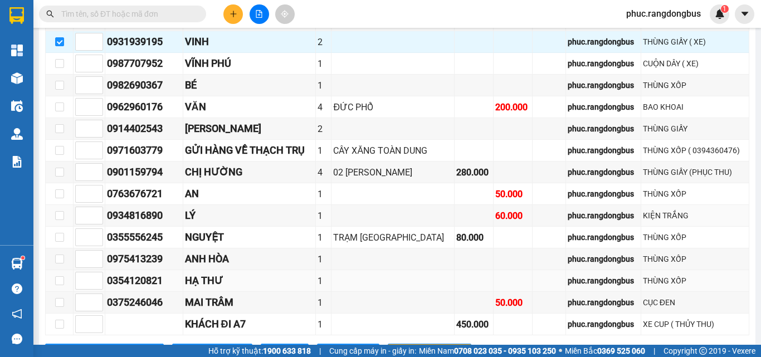
scroll to position [269, 0]
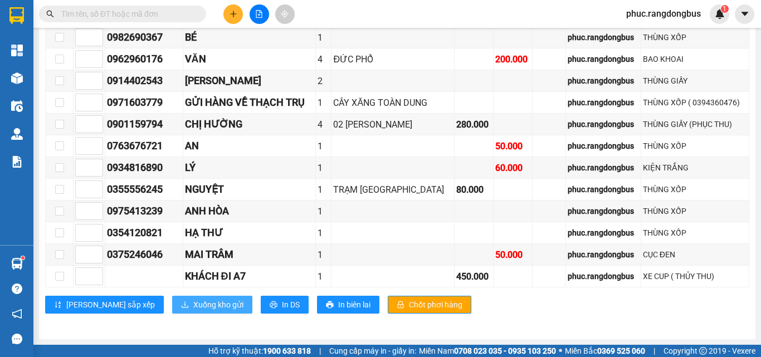
click at [193, 301] on span "Xuống kho gửi" at bounding box center [218, 305] width 50 height 12
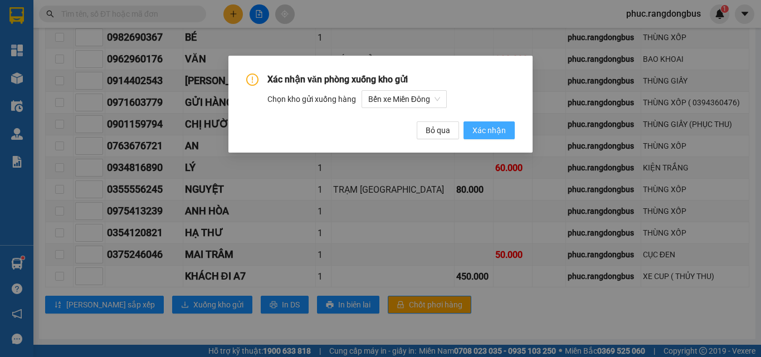
click at [514, 130] on button "Xác nhận" at bounding box center [489, 130] width 51 height 18
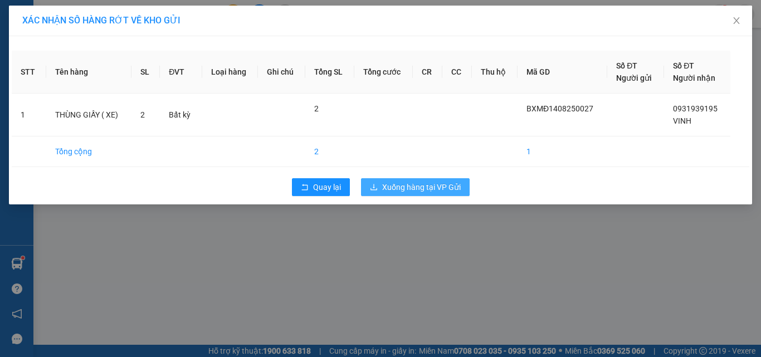
click at [420, 188] on span "Xuống hàng tại VP Gửi" at bounding box center [421, 187] width 79 height 12
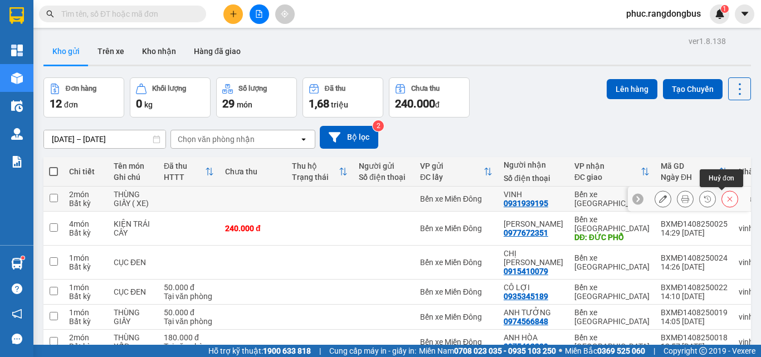
click at [726, 196] on icon at bounding box center [730, 199] width 8 height 8
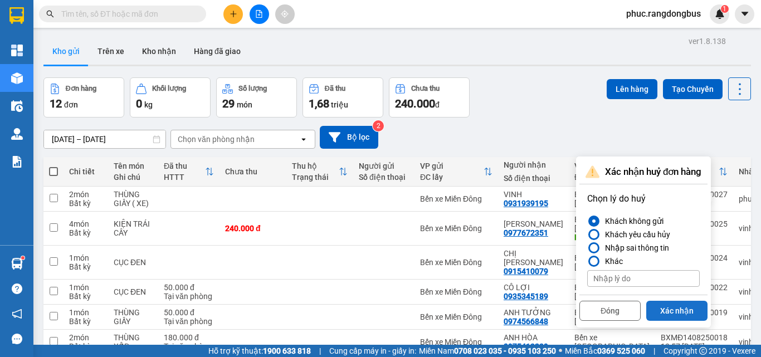
click at [677, 304] on button "Xác nhận" at bounding box center [676, 311] width 61 height 20
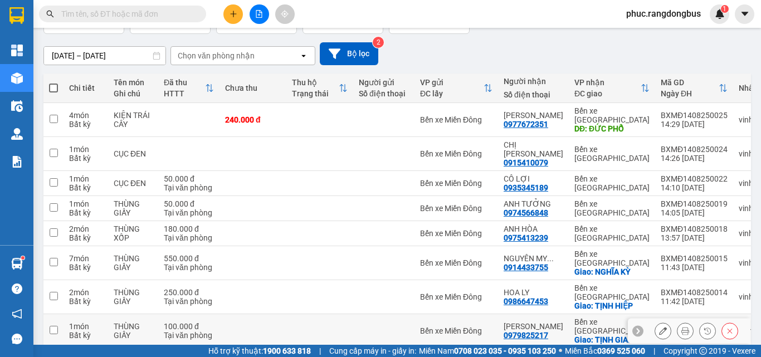
scroll to position [143, 0]
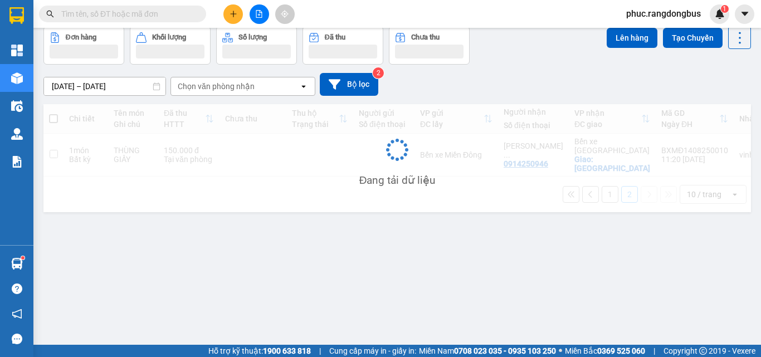
scroll to position [51, 0]
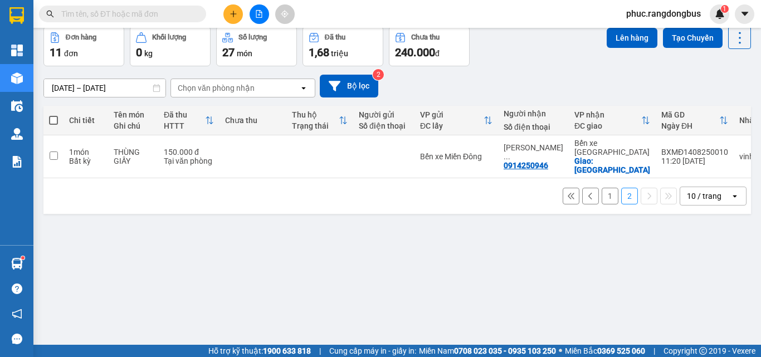
click at [612, 187] on div "1 2 10 / trang open" at bounding box center [397, 196] width 699 height 19
click at [610, 188] on button "1" at bounding box center [610, 196] width 17 height 17
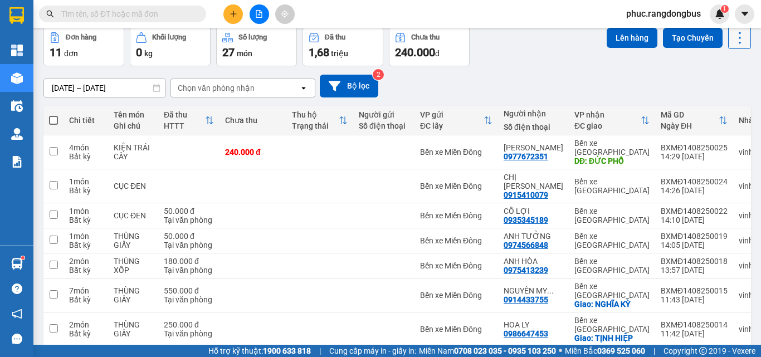
click at [729, 47] on button at bounding box center [739, 37] width 23 height 23
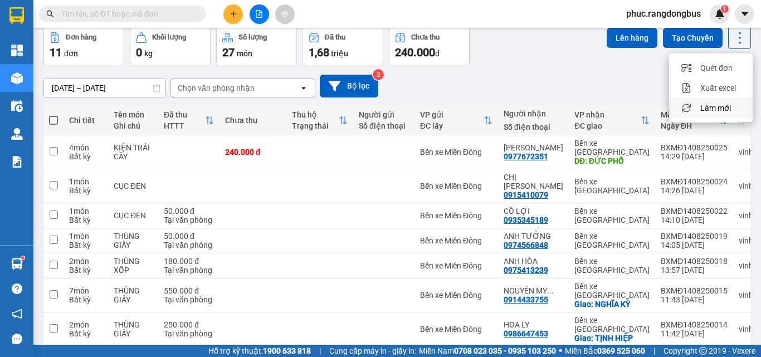
click at [723, 105] on span "Làm mới" at bounding box center [715, 108] width 31 height 11
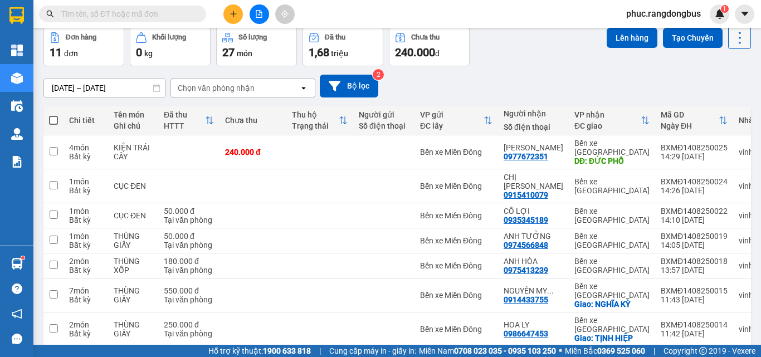
click at [736, 38] on icon at bounding box center [740, 38] width 16 height 16
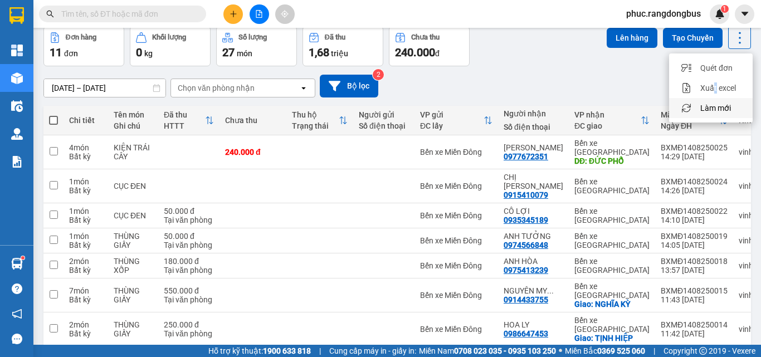
click at [713, 98] on ul "Quét đơn Xuất excel Làm mới" at bounding box center [711, 87] width 84 height 69
click at [718, 102] on li "Làm mới" at bounding box center [711, 108] width 84 height 20
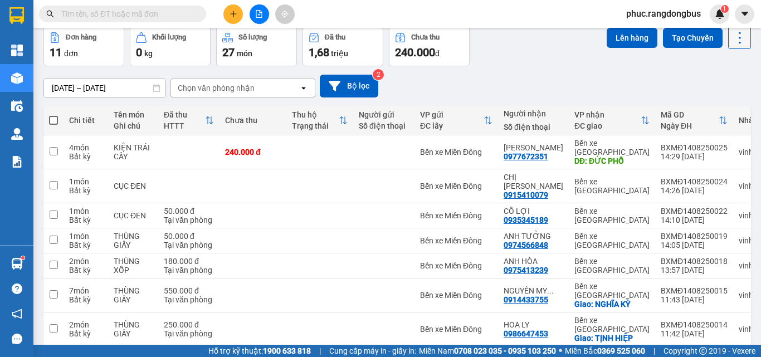
click at [739, 35] on button at bounding box center [739, 37] width 23 height 23
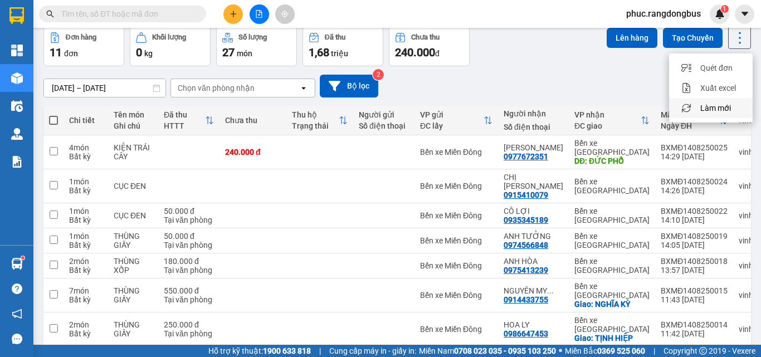
click at [735, 109] on div "Làm mới" at bounding box center [711, 108] width 66 height 11
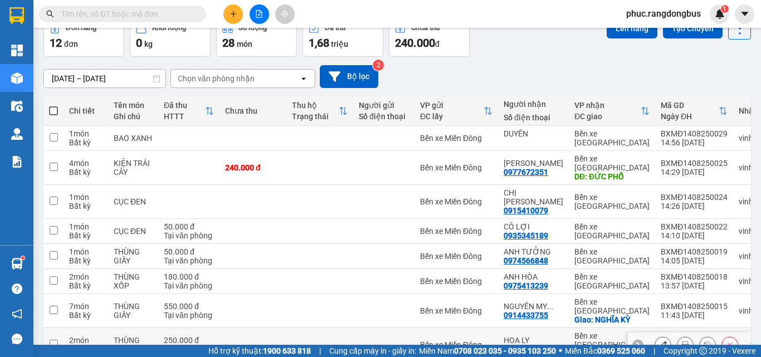
scroll to position [143, 0]
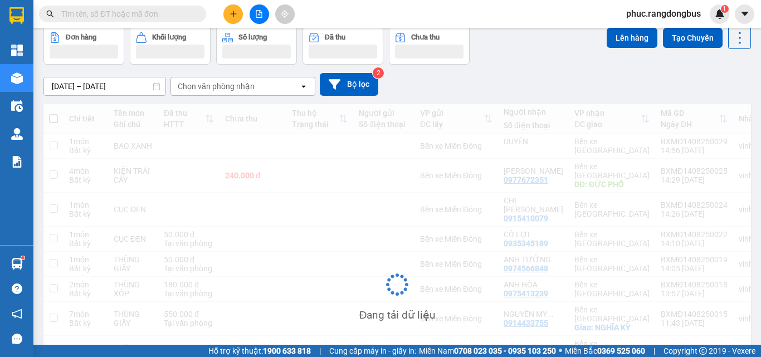
scroll to position [51, 0]
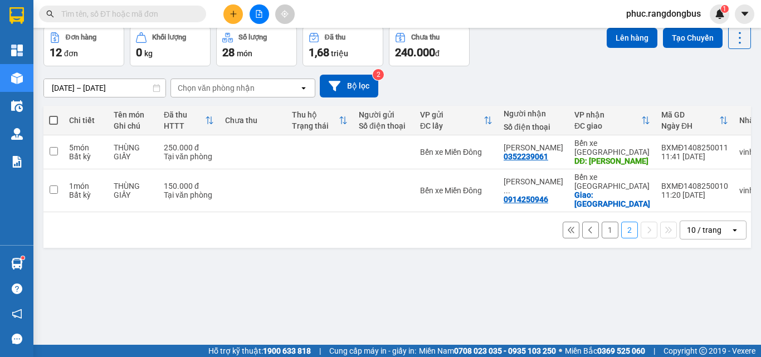
click at [603, 222] on button "1" at bounding box center [610, 230] width 17 height 17
